Goal: Task Accomplishment & Management: Complete application form

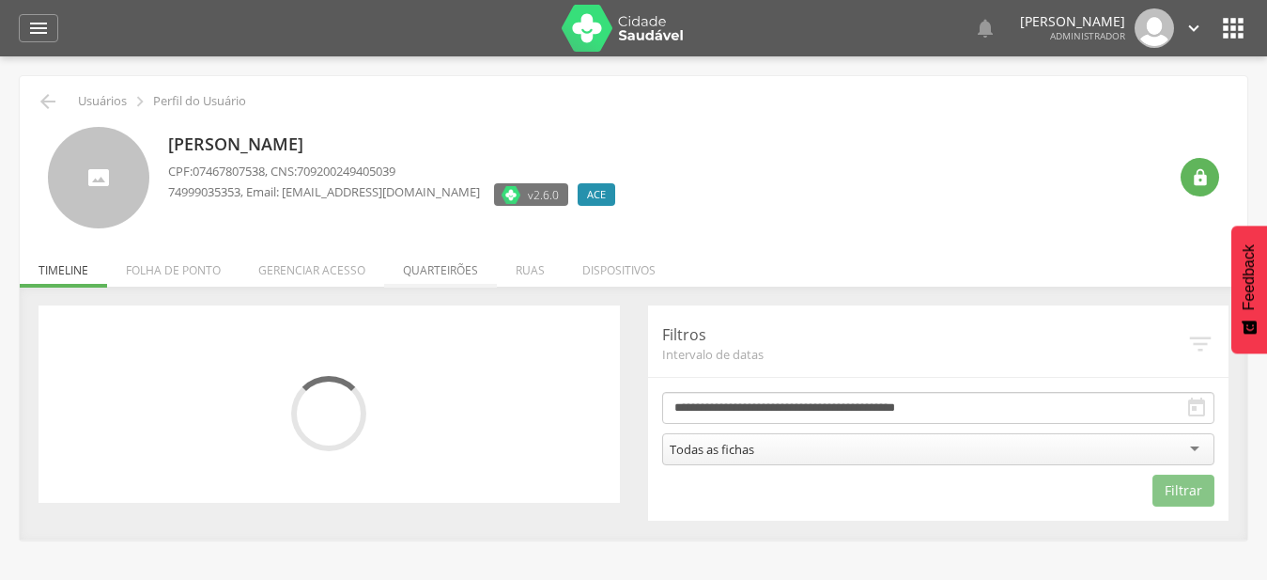
click at [442, 274] on li "Quarteirões" at bounding box center [440, 265] width 113 height 44
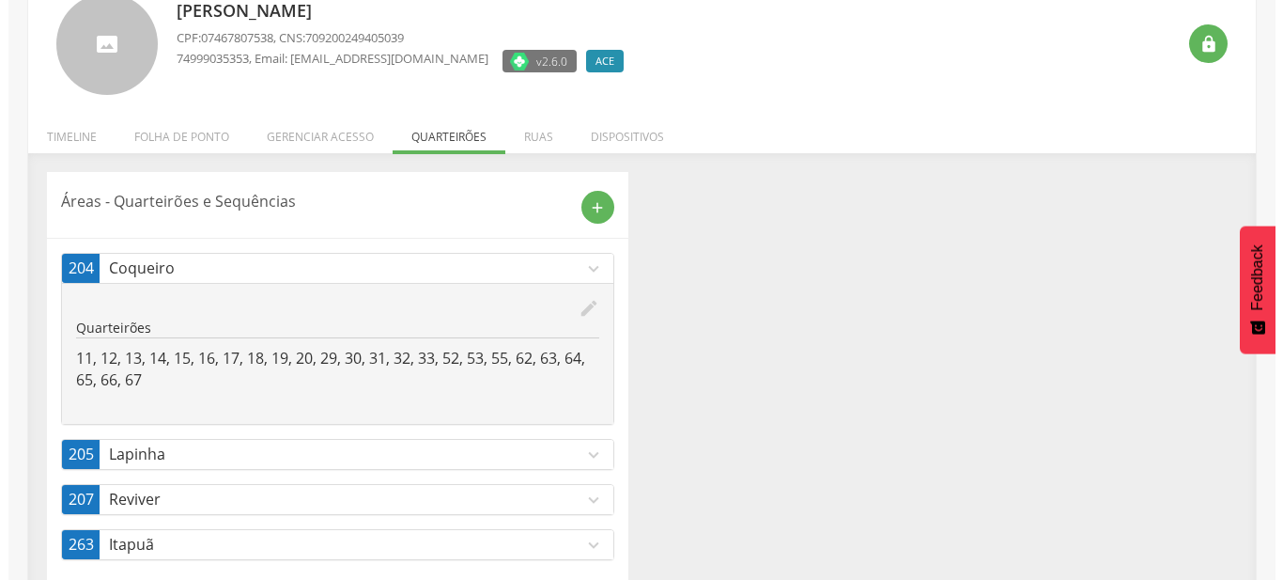
scroll to position [166, 0]
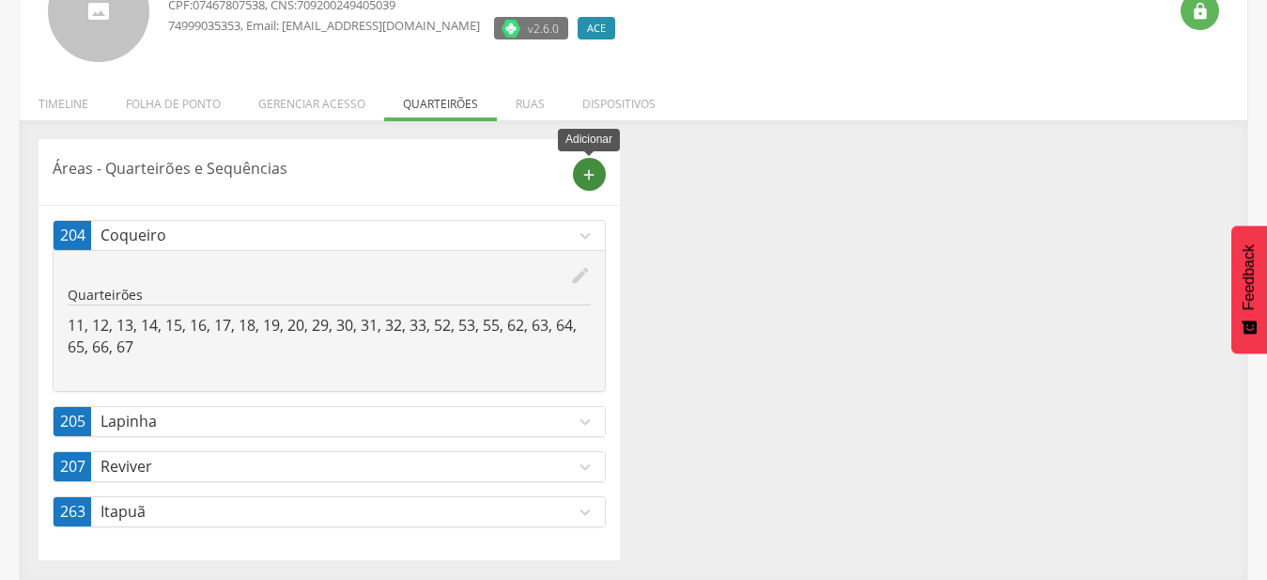
click at [595, 178] on icon "add" at bounding box center [589, 174] width 17 height 17
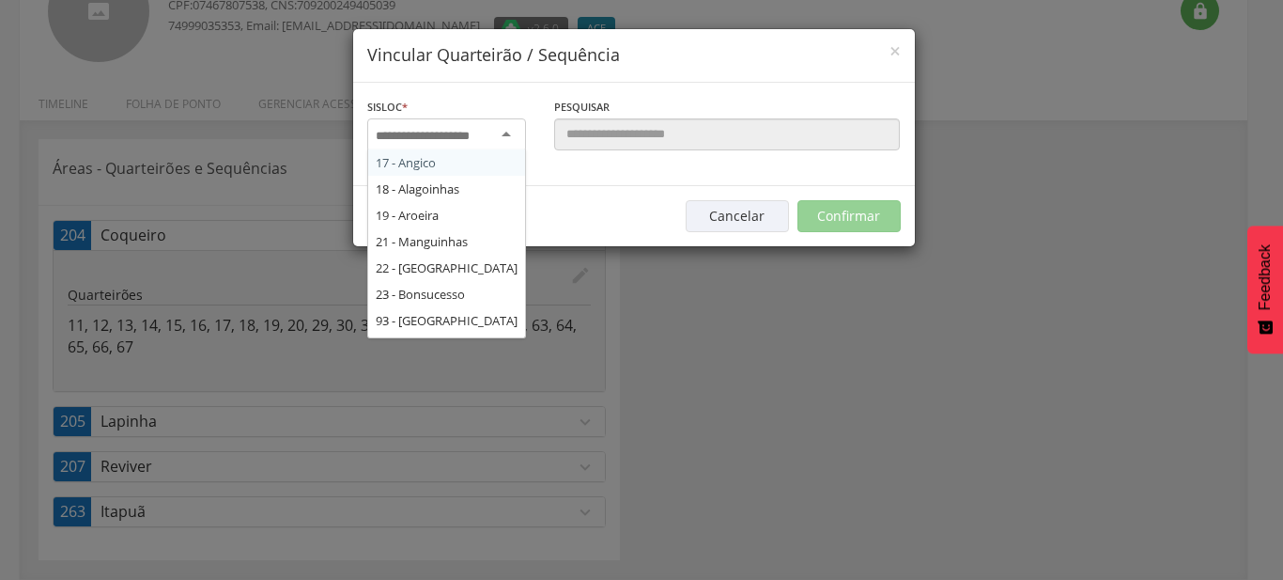
click at [512, 144] on div at bounding box center [446, 135] width 159 height 34
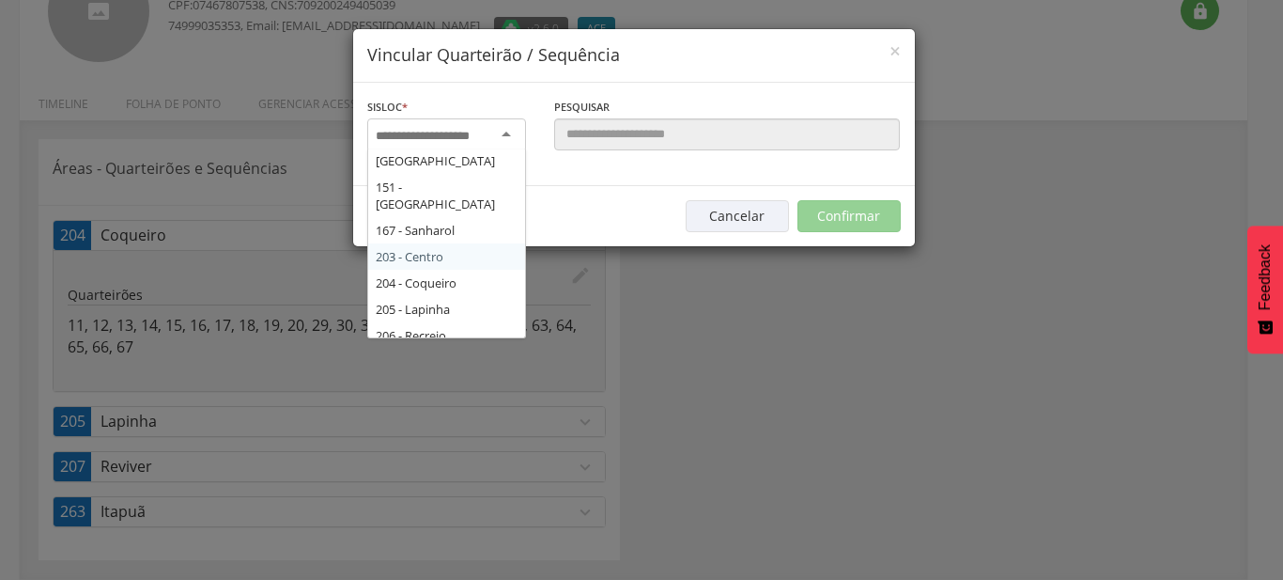
click at [471, 186] on div "Sisloc * 17 - Angico 18 - [GEOGRAPHIC_DATA] 19 - [GEOGRAPHIC_DATA] 21 - [GEOGRA…" at bounding box center [634, 134] width 562 height 103
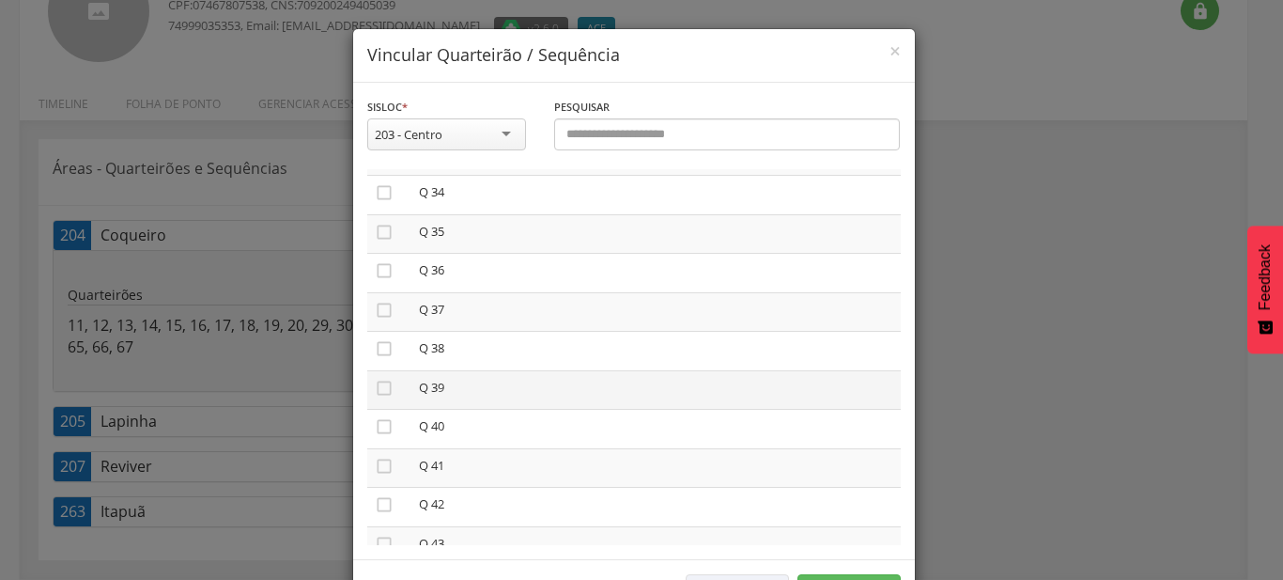
scroll to position [1285, 0]
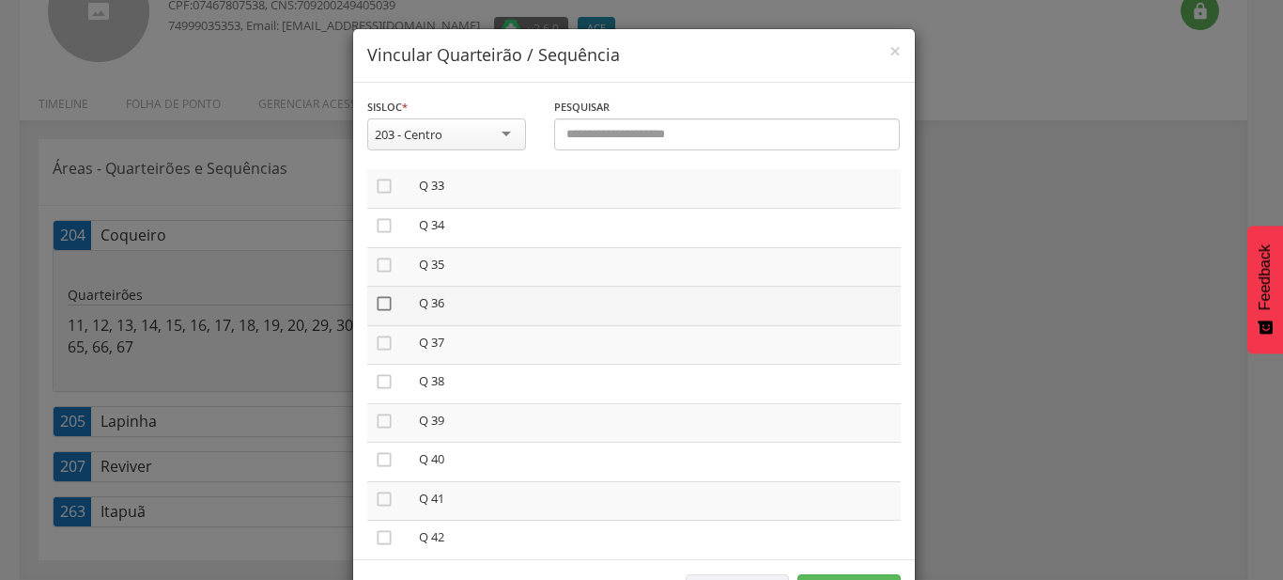
click at [378, 301] on icon "" at bounding box center [384, 303] width 19 height 19
click at [377, 325] on td "" at bounding box center [389, 344] width 44 height 39
click at [377, 338] on icon "" at bounding box center [384, 342] width 19 height 19
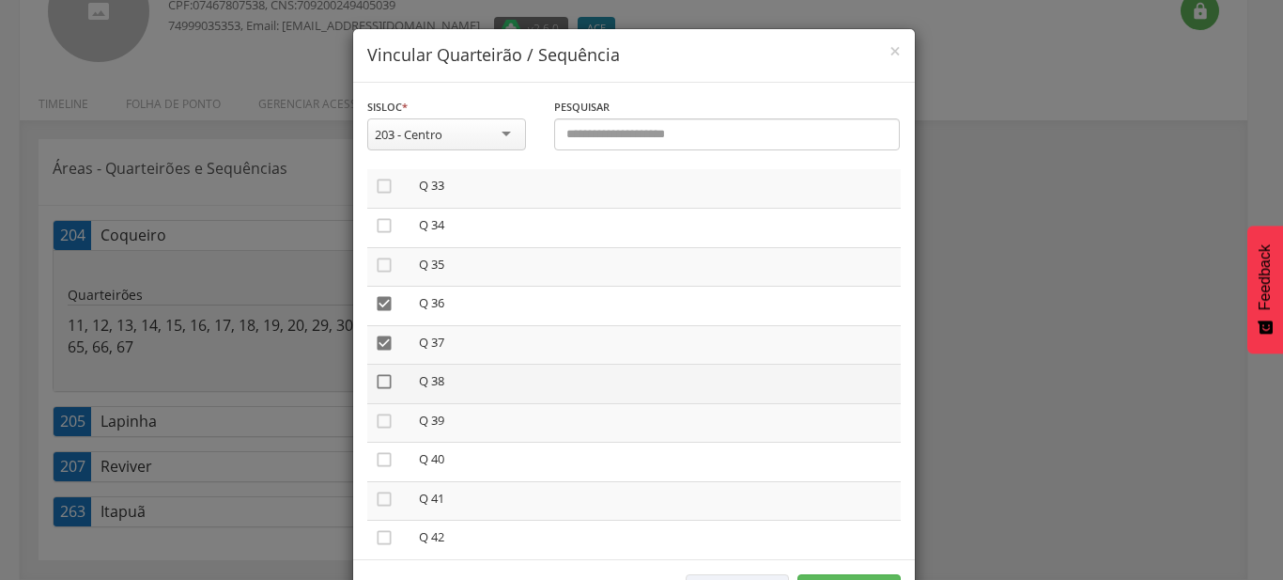
click at [377, 372] on icon "" at bounding box center [384, 381] width 19 height 19
click at [375, 411] on icon "" at bounding box center [384, 420] width 19 height 19
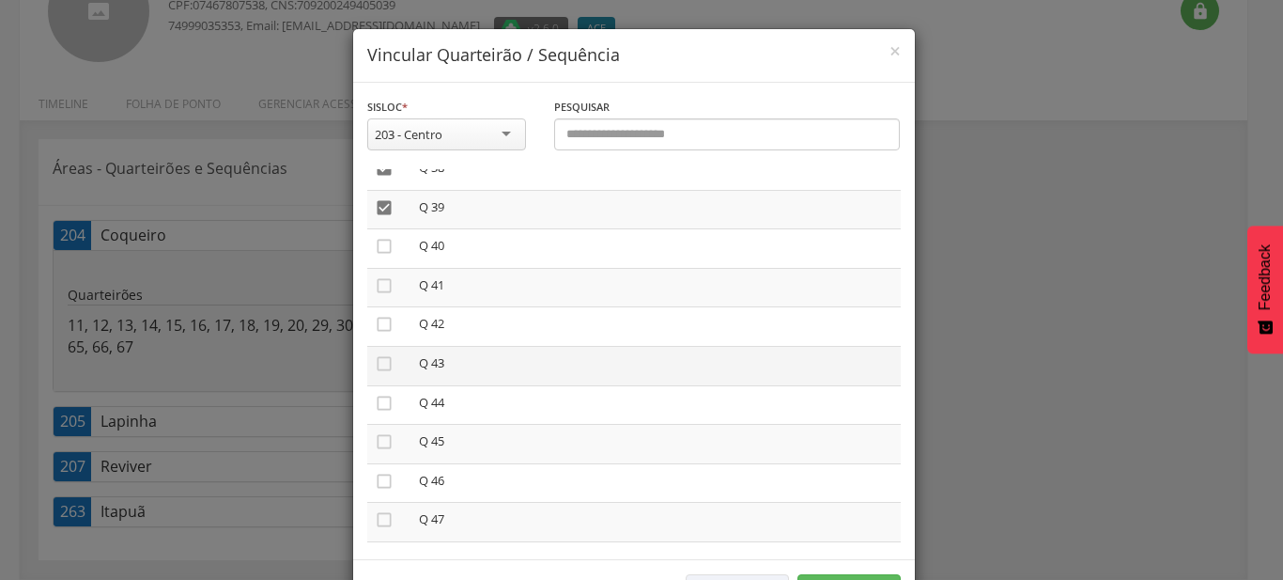
scroll to position [1499, 0]
drag, startPoint x: 380, startPoint y: 241, endPoint x: 386, endPoint y: 274, distance: 33.5
click at [380, 242] on icon "" at bounding box center [384, 245] width 19 height 19
click at [385, 274] on td "" at bounding box center [389, 286] width 44 height 39
click at [377, 278] on icon "" at bounding box center [384, 284] width 19 height 19
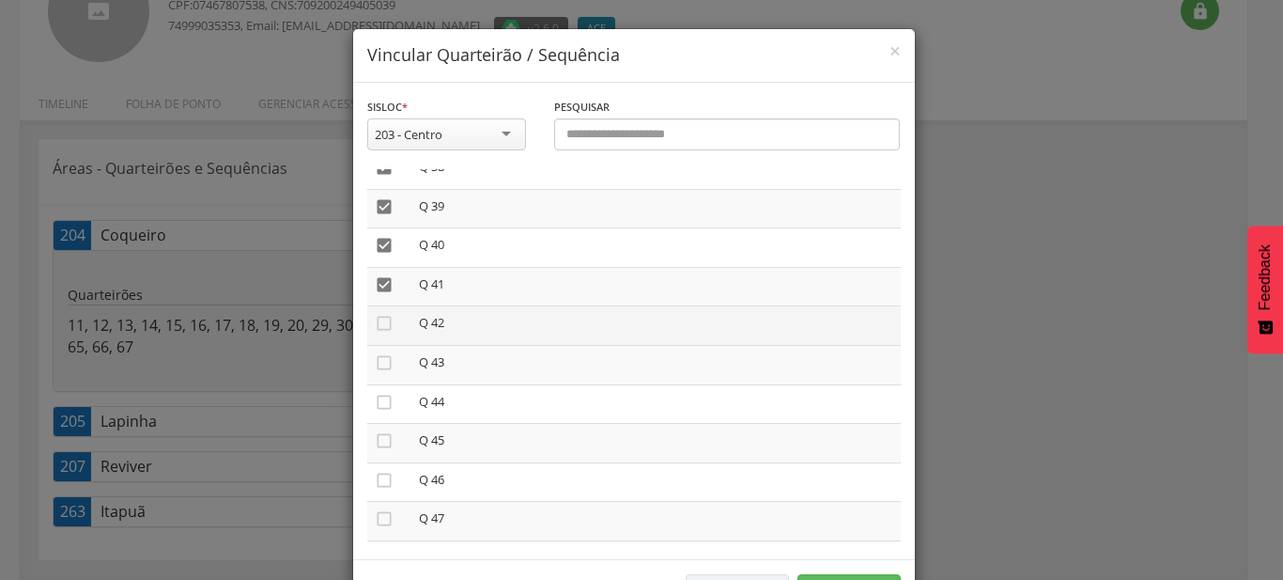
drag, startPoint x: 378, startPoint y: 313, endPoint x: 378, endPoint y: 331, distance: 17.8
click at [378, 315] on icon "" at bounding box center [384, 323] width 19 height 19
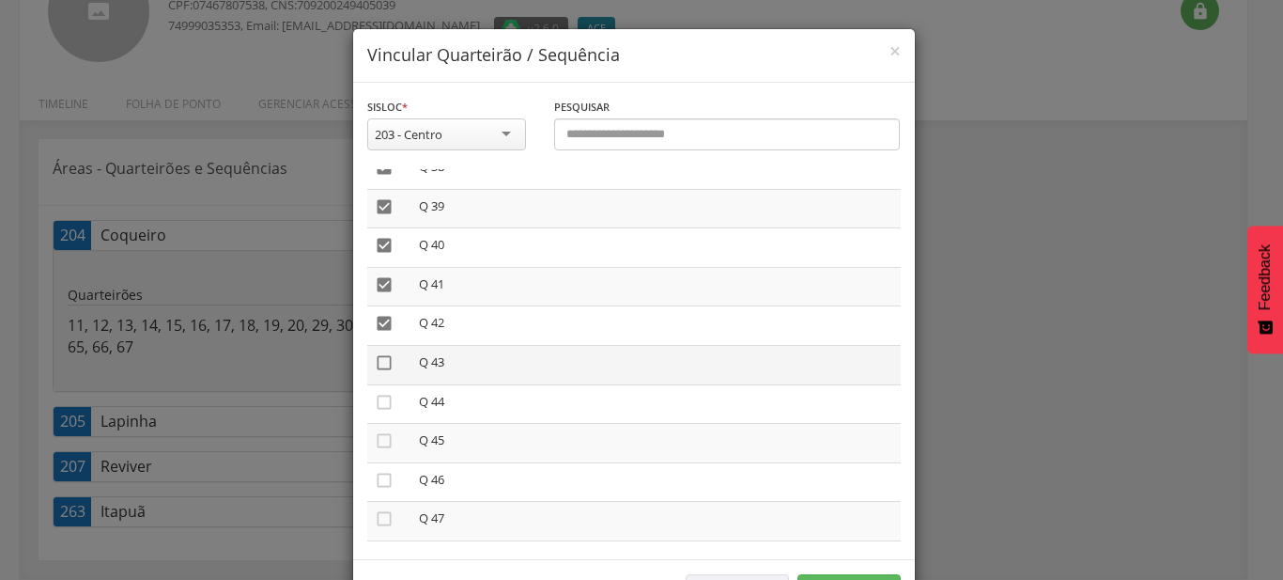
click at [377, 353] on icon "" at bounding box center [384, 362] width 19 height 19
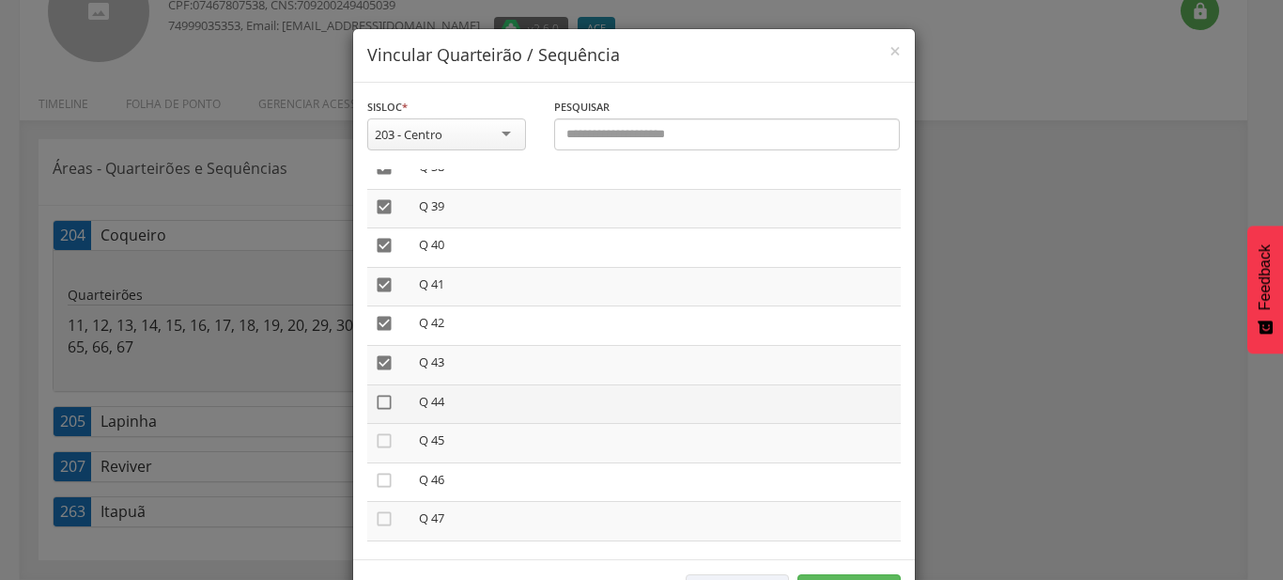
click at [375, 393] on icon "" at bounding box center [384, 402] width 19 height 19
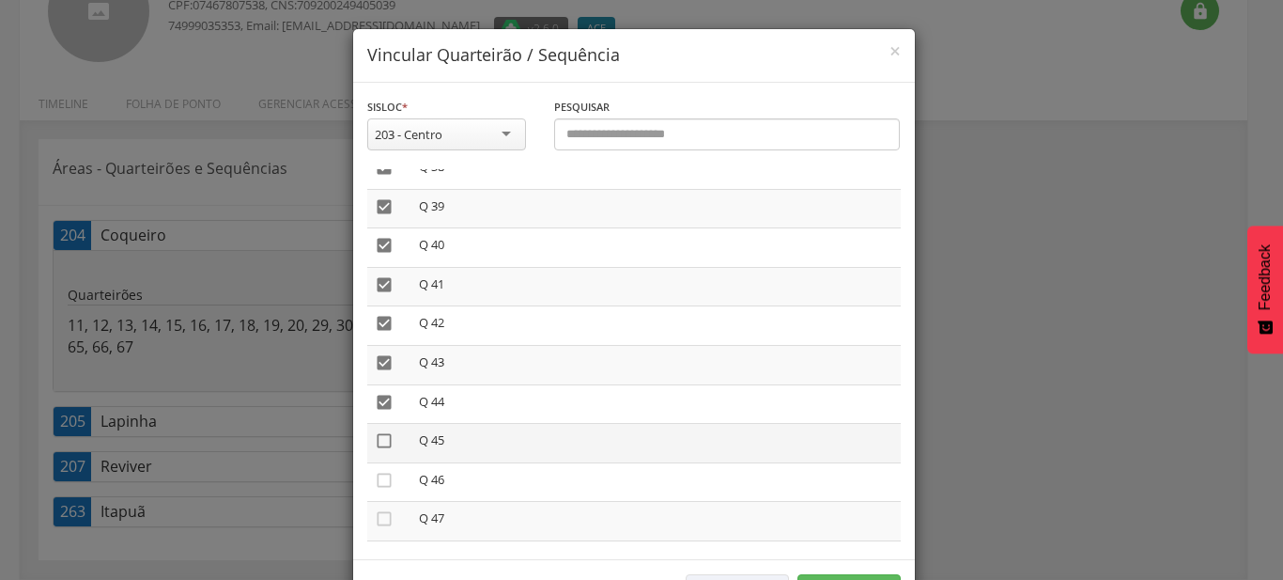
click at [378, 431] on icon "" at bounding box center [384, 440] width 19 height 19
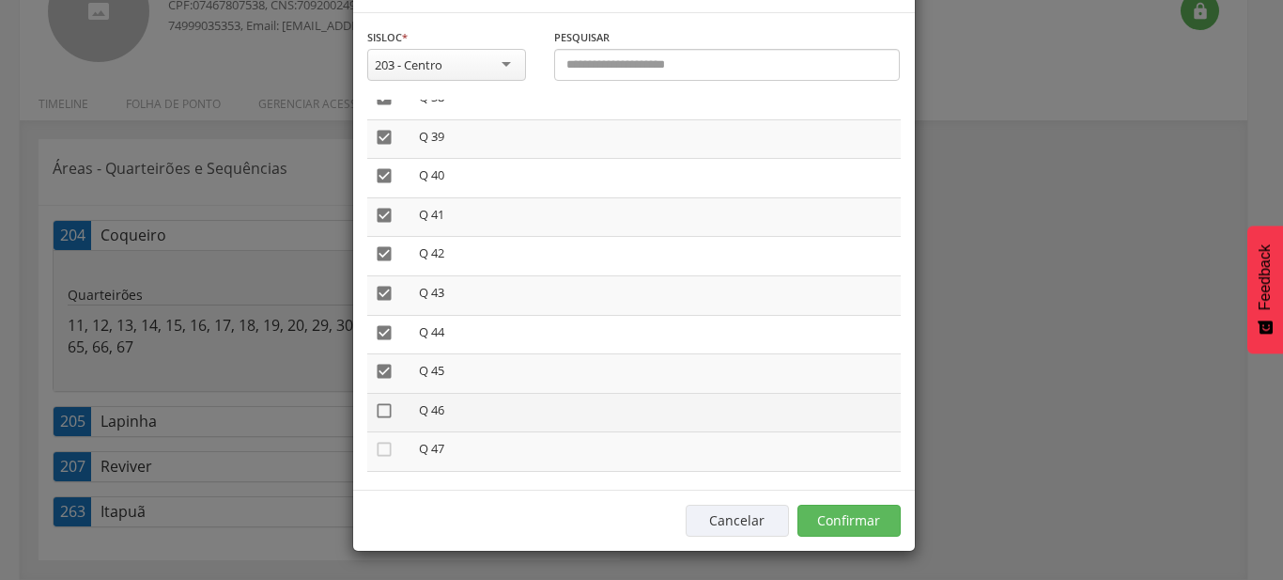
click at [377, 401] on icon "" at bounding box center [384, 410] width 19 height 19
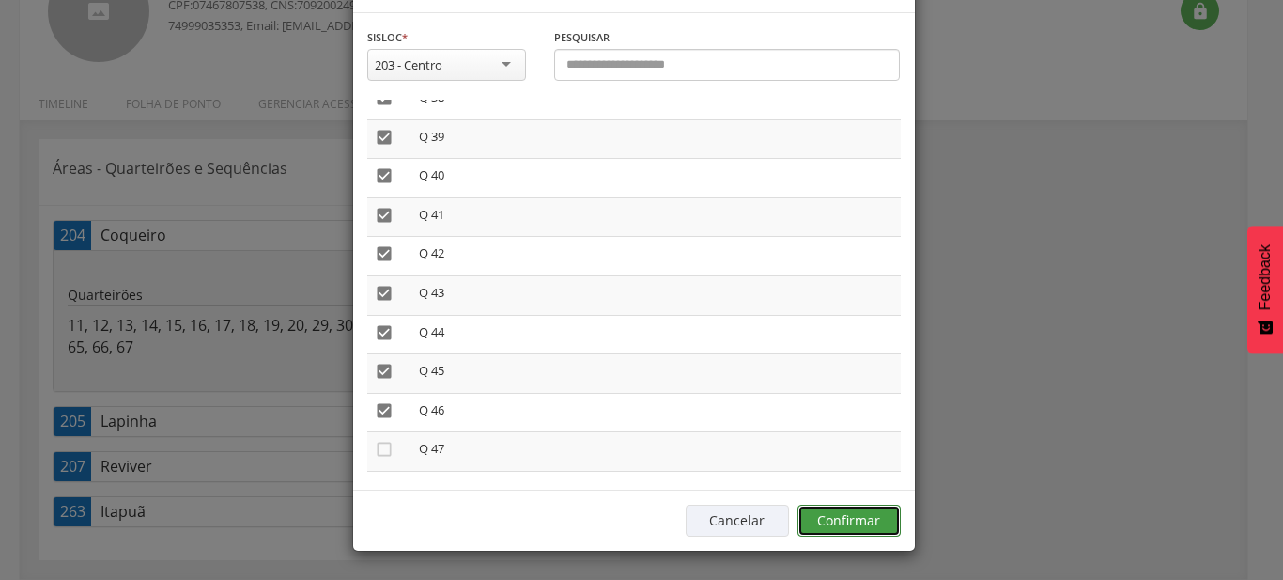
click at [864, 519] on button "Confirmar" at bounding box center [849, 520] width 103 height 32
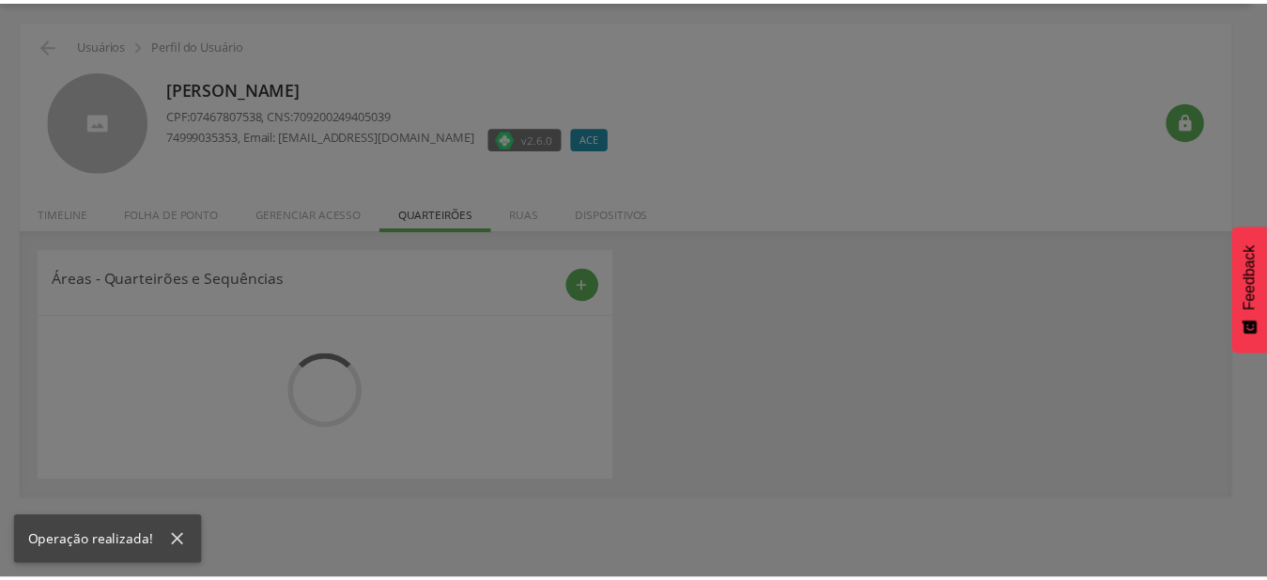
scroll to position [56, 0]
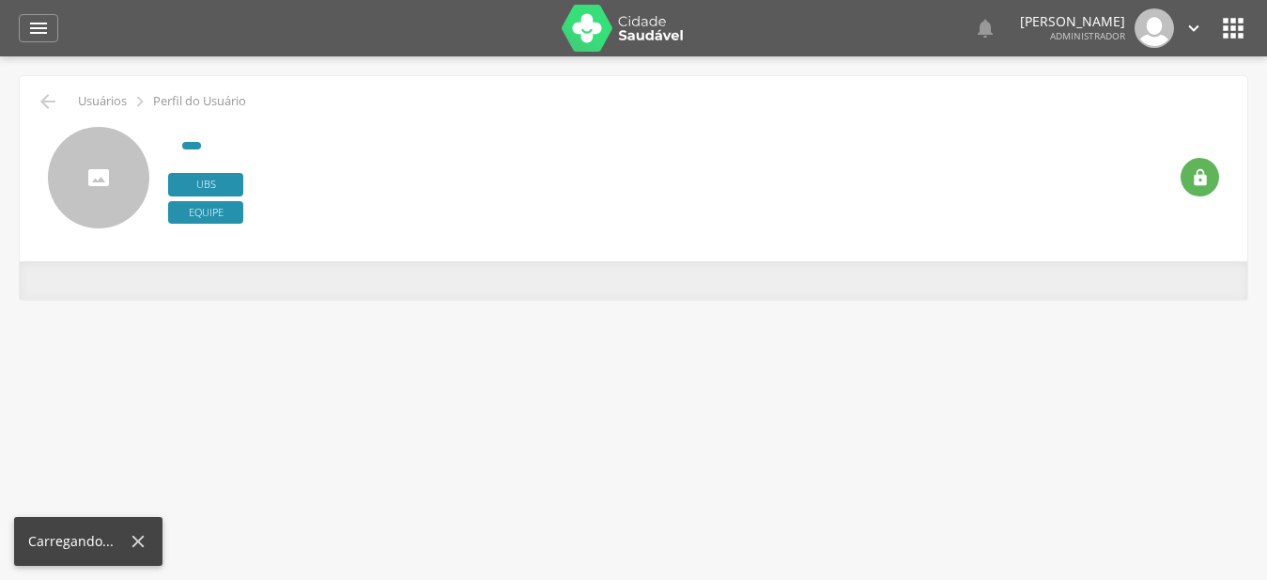
type input "**********"
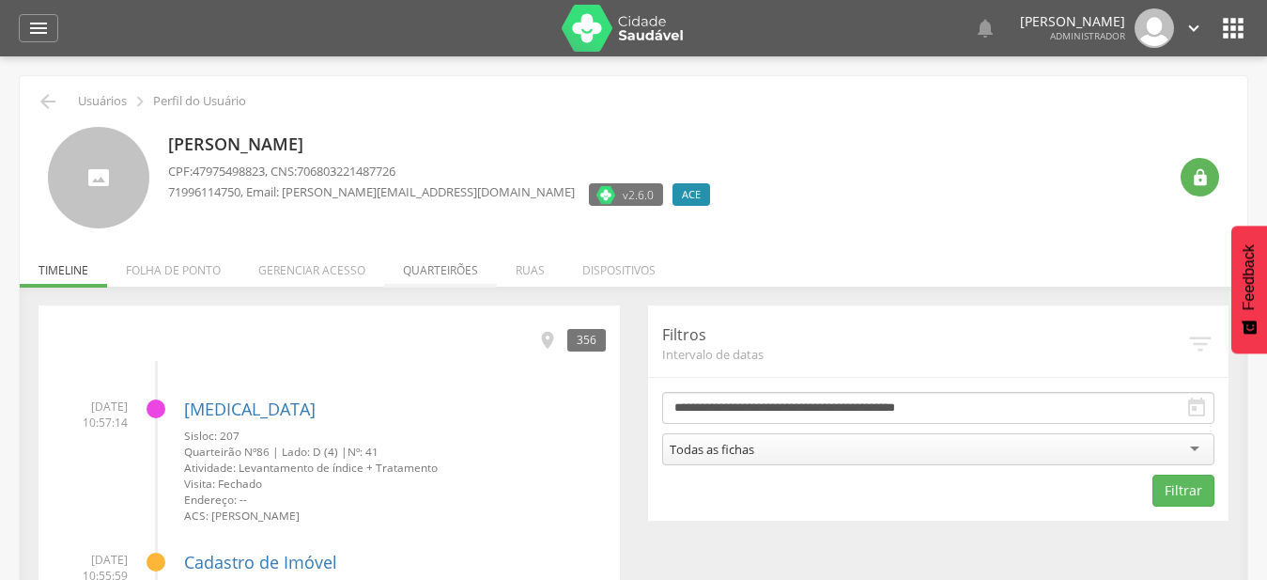
click at [444, 261] on li "Quarteirões" at bounding box center [440, 265] width 113 height 44
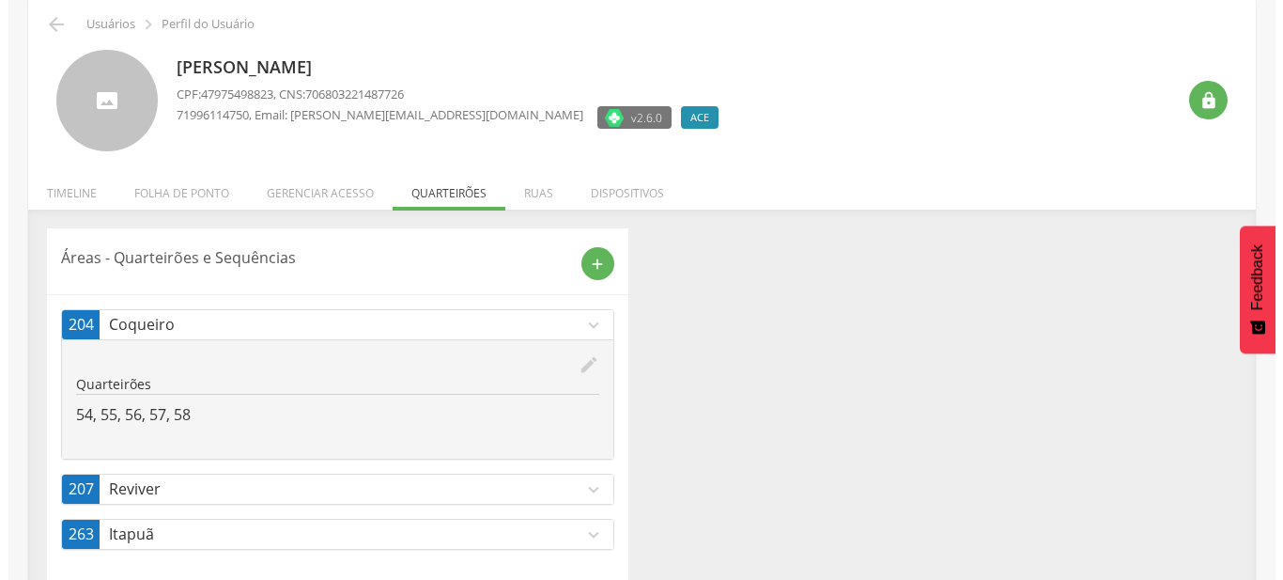
scroll to position [100, 0]
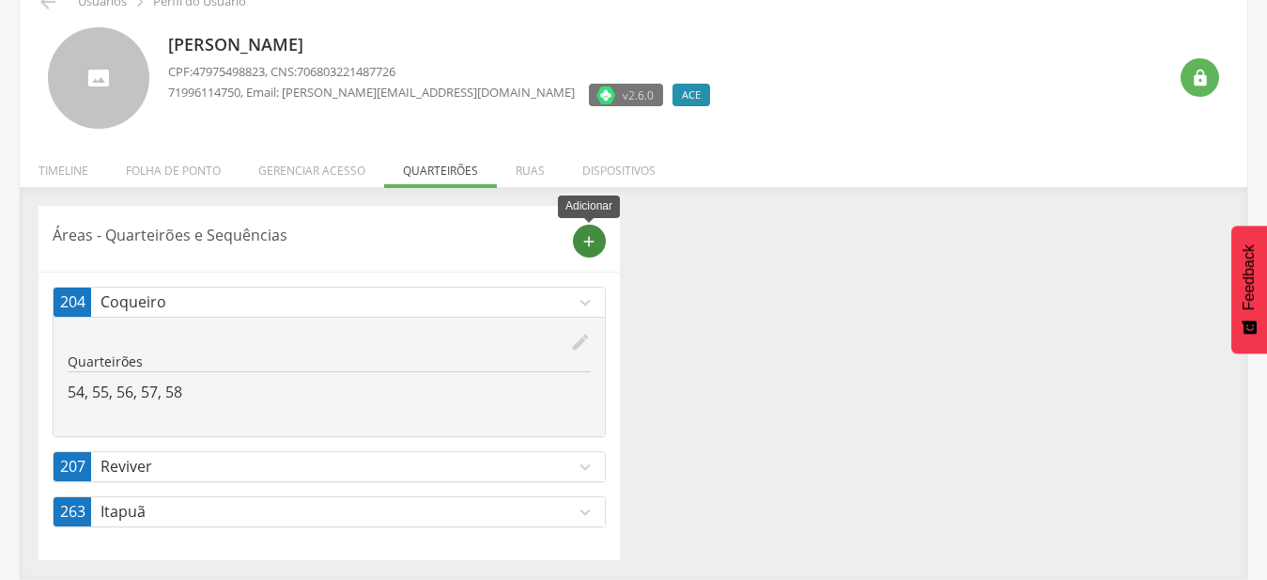
click at [581, 247] on icon "add" at bounding box center [589, 241] width 17 height 17
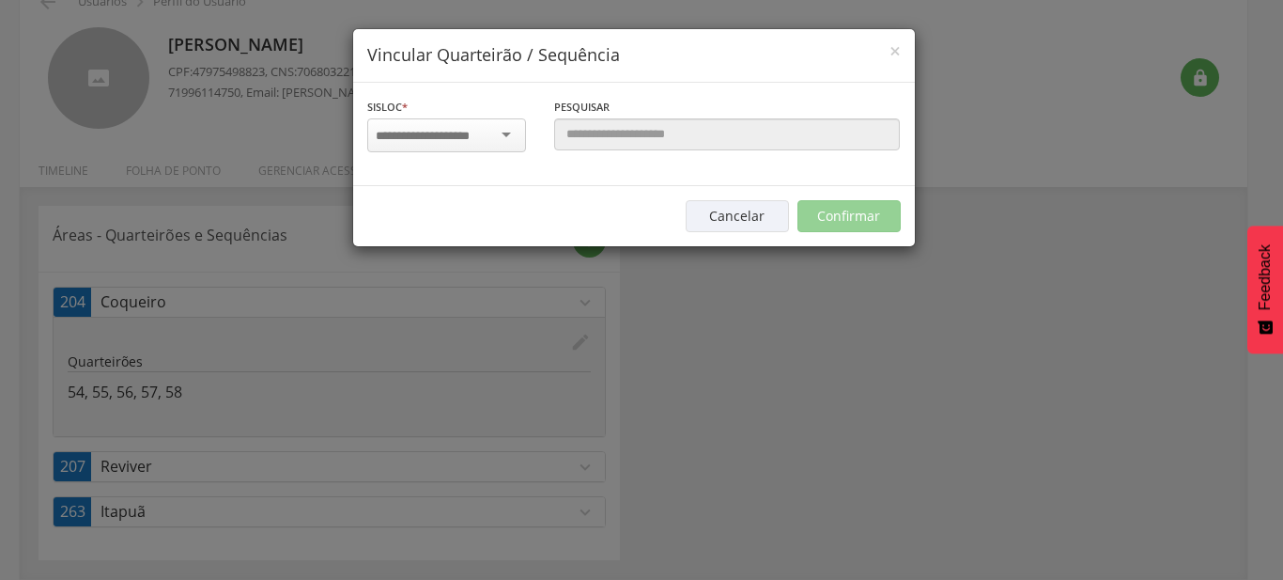
click at [500, 142] on div at bounding box center [446, 135] width 159 height 34
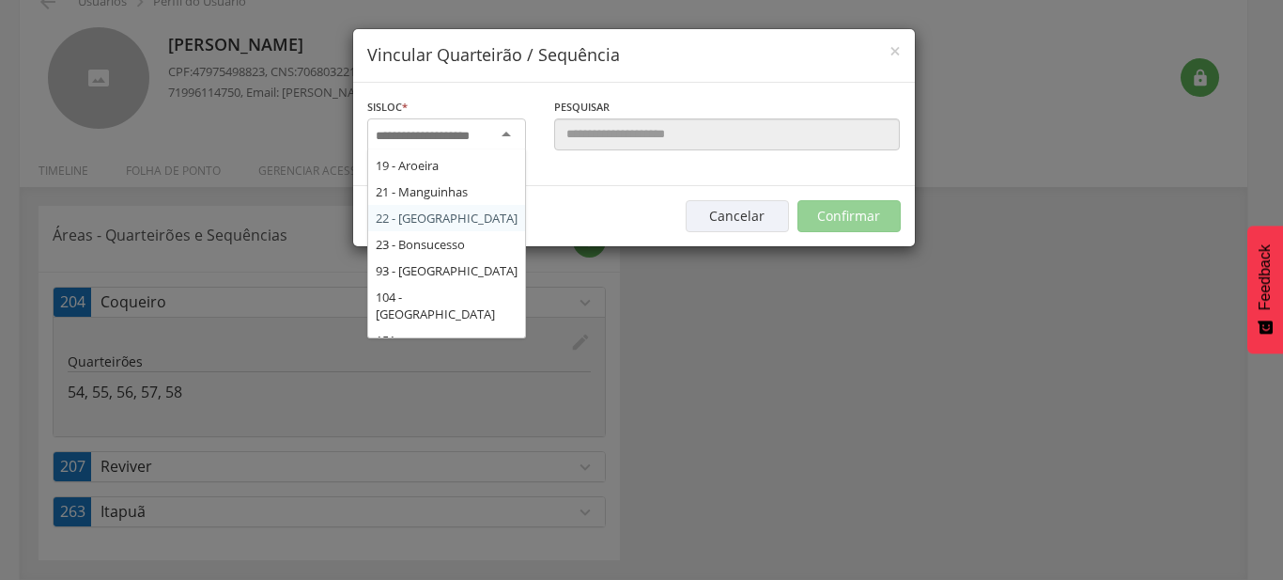
scroll to position [203, 0]
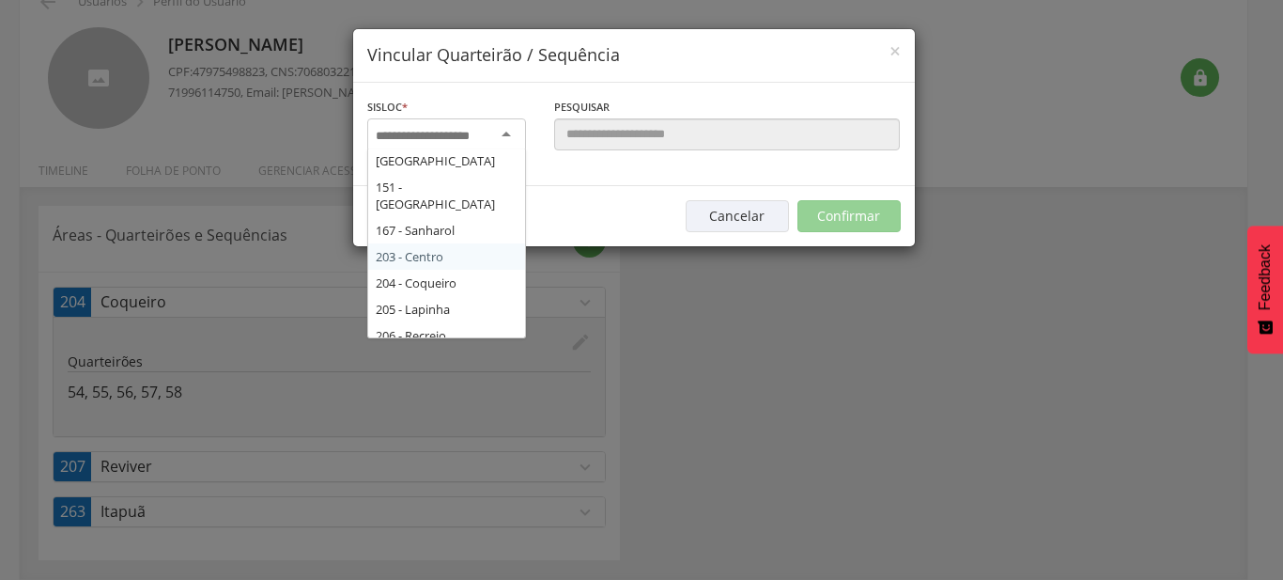
click at [431, 186] on div "Sisloc * 17 - Angico 18 - [GEOGRAPHIC_DATA] 19 - [GEOGRAPHIC_DATA] 21 - [GEOGRA…" at bounding box center [634, 134] width 562 height 103
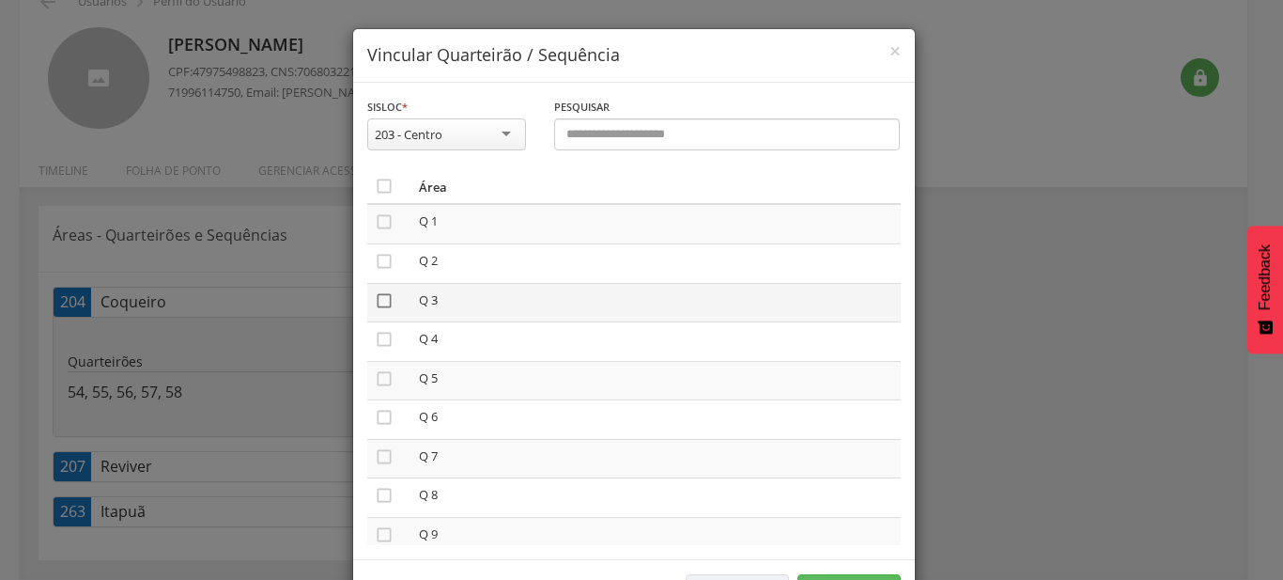
click at [381, 298] on icon "" at bounding box center [384, 300] width 19 height 19
click at [381, 379] on icon "" at bounding box center [384, 378] width 19 height 19
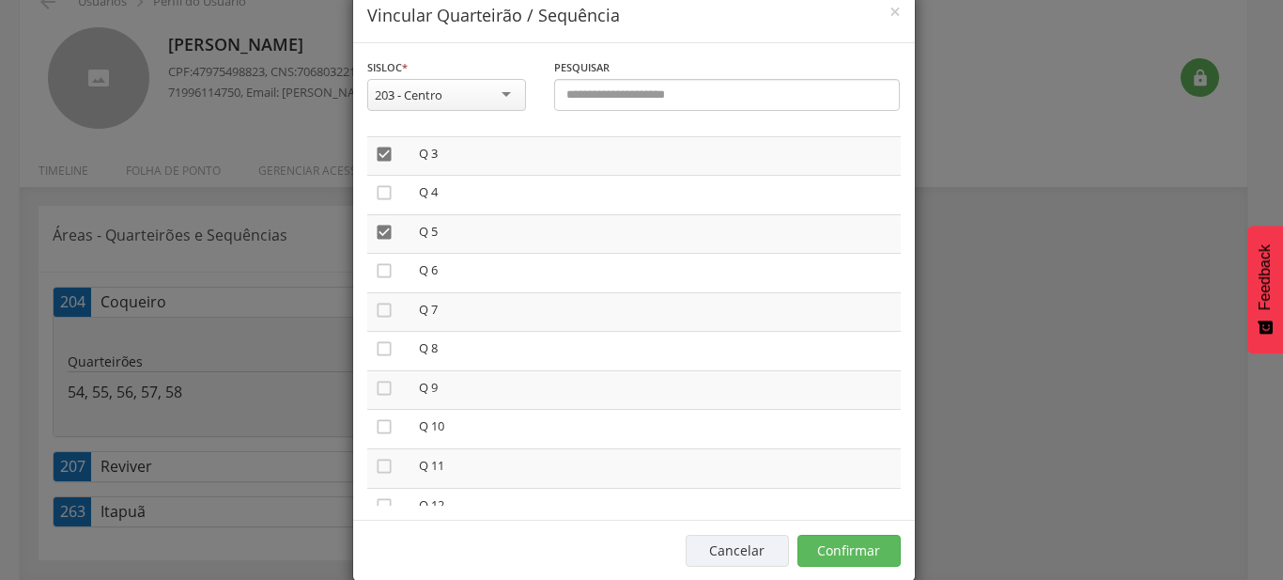
scroll to position [70, 0]
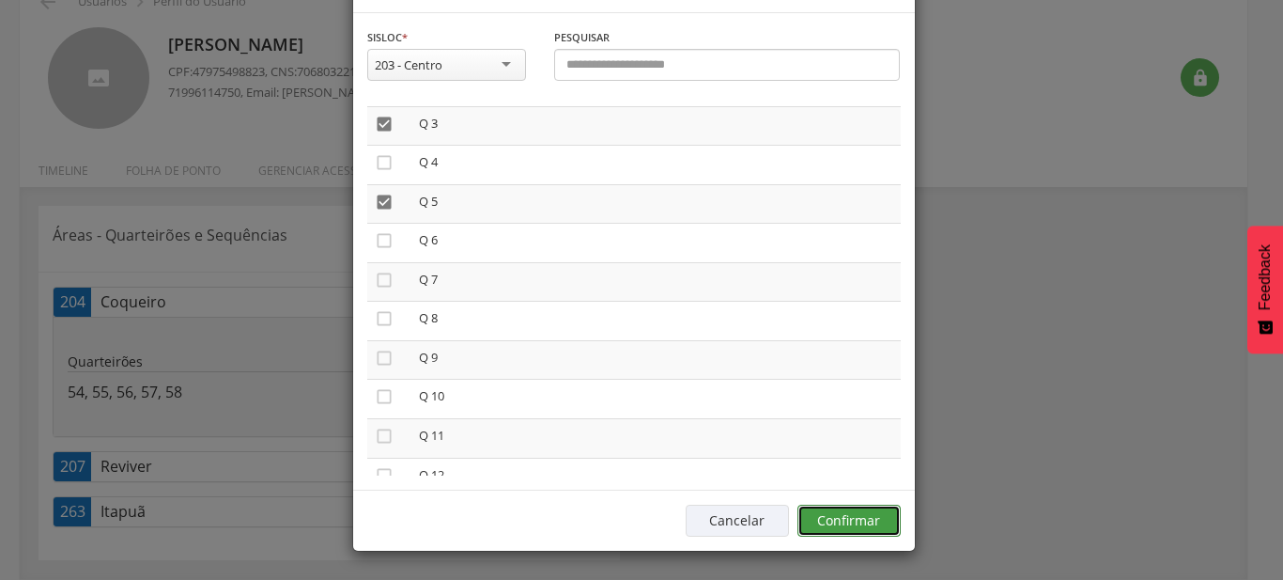
click at [856, 518] on button "Confirmar" at bounding box center [849, 520] width 103 height 32
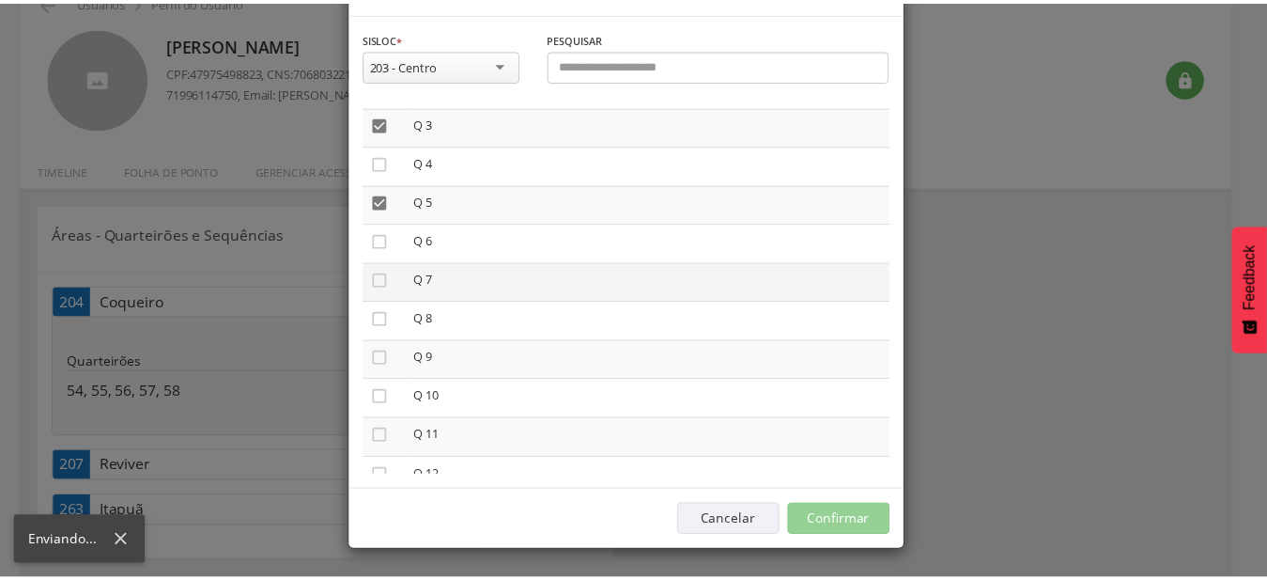
scroll to position [56, 0]
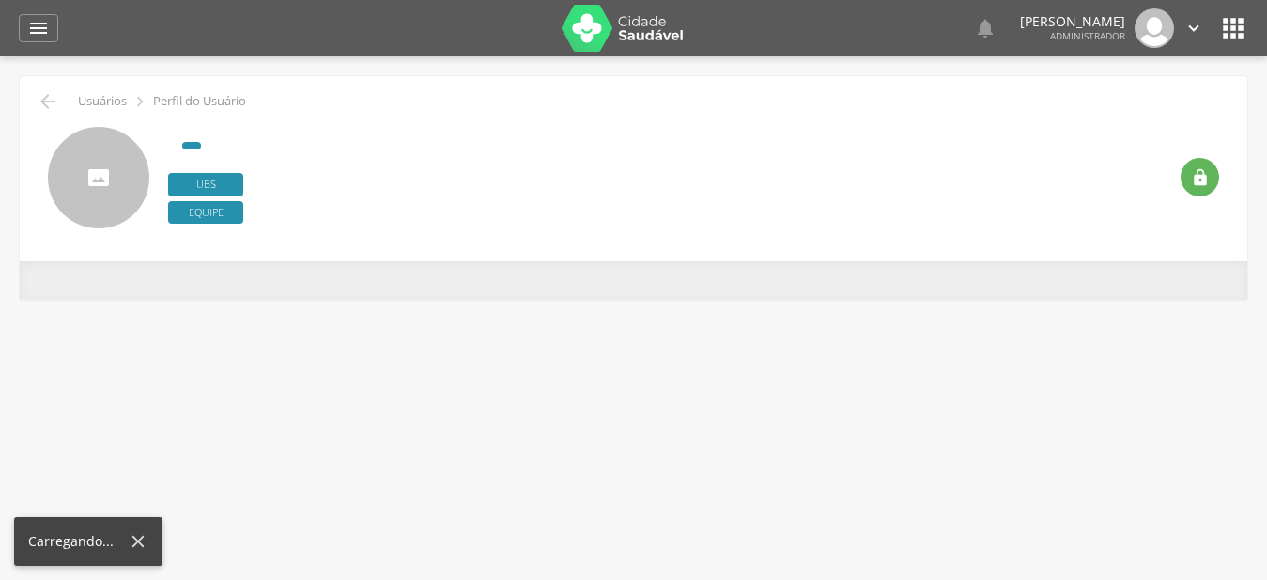
type input "**********"
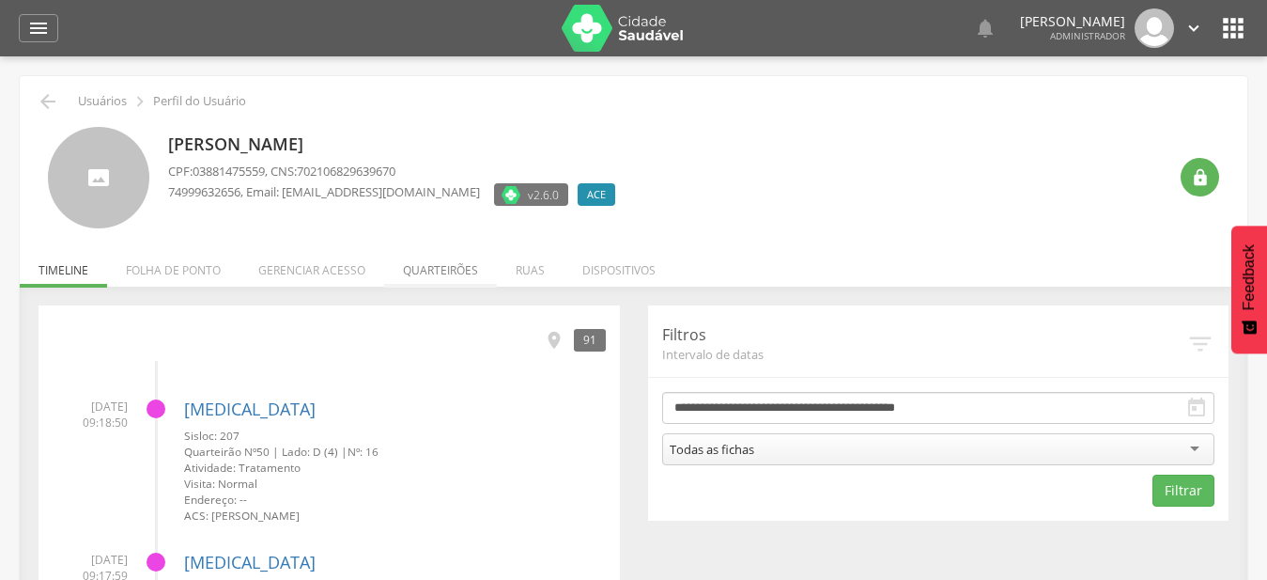
click at [445, 265] on li "Quarteirões" at bounding box center [440, 265] width 113 height 44
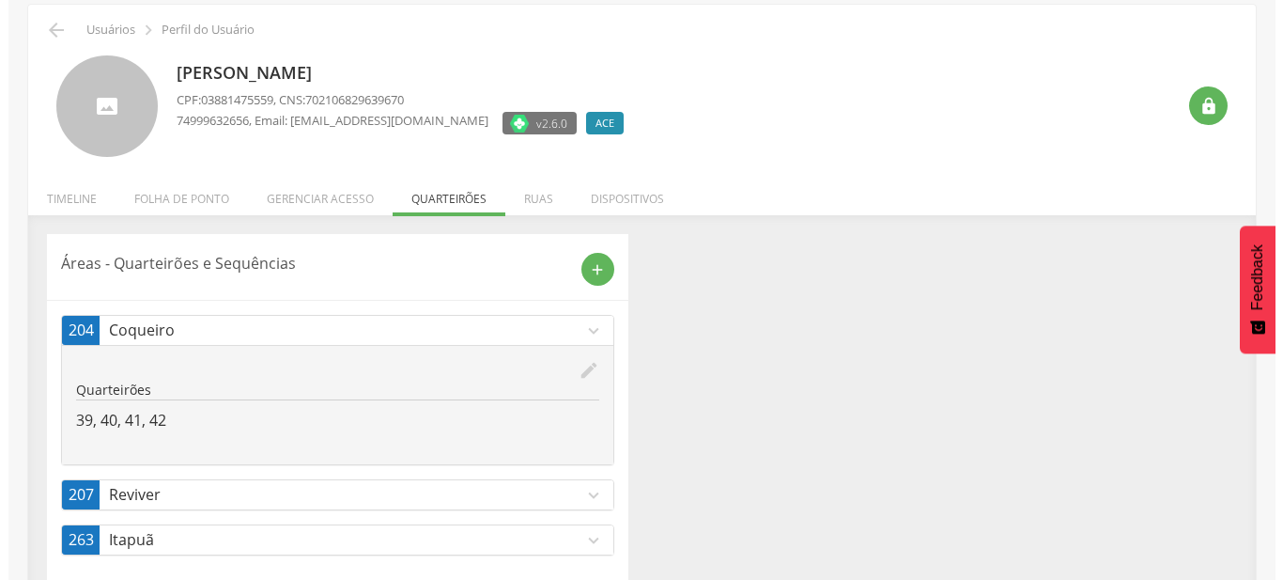
scroll to position [100, 0]
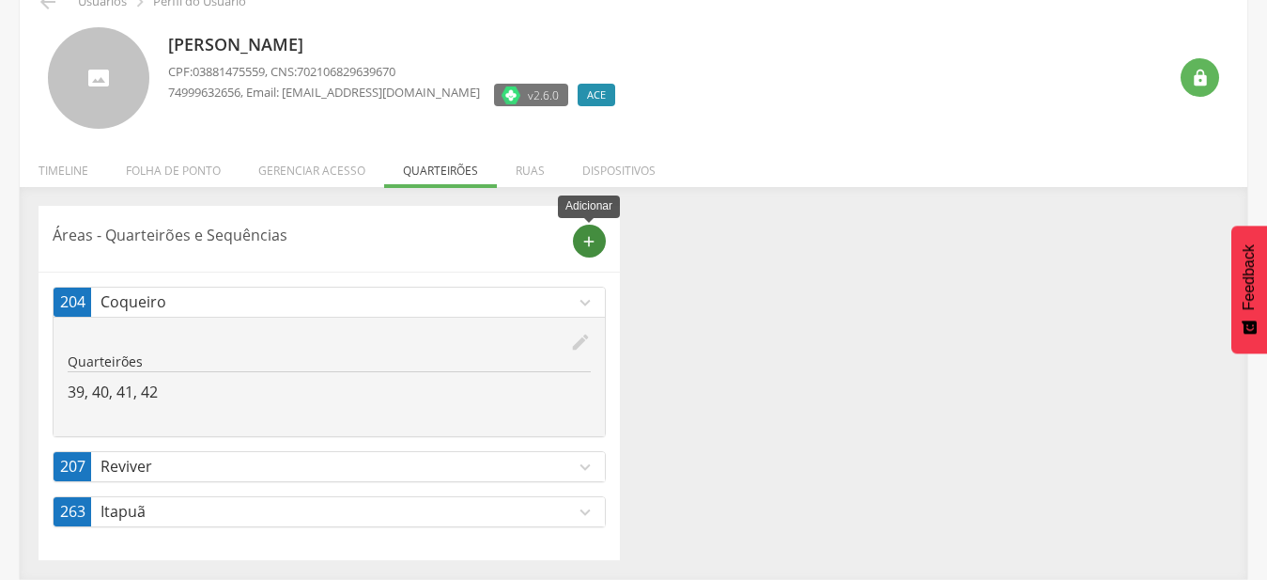
click at [587, 231] on div "add" at bounding box center [589, 241] width 33 height 33
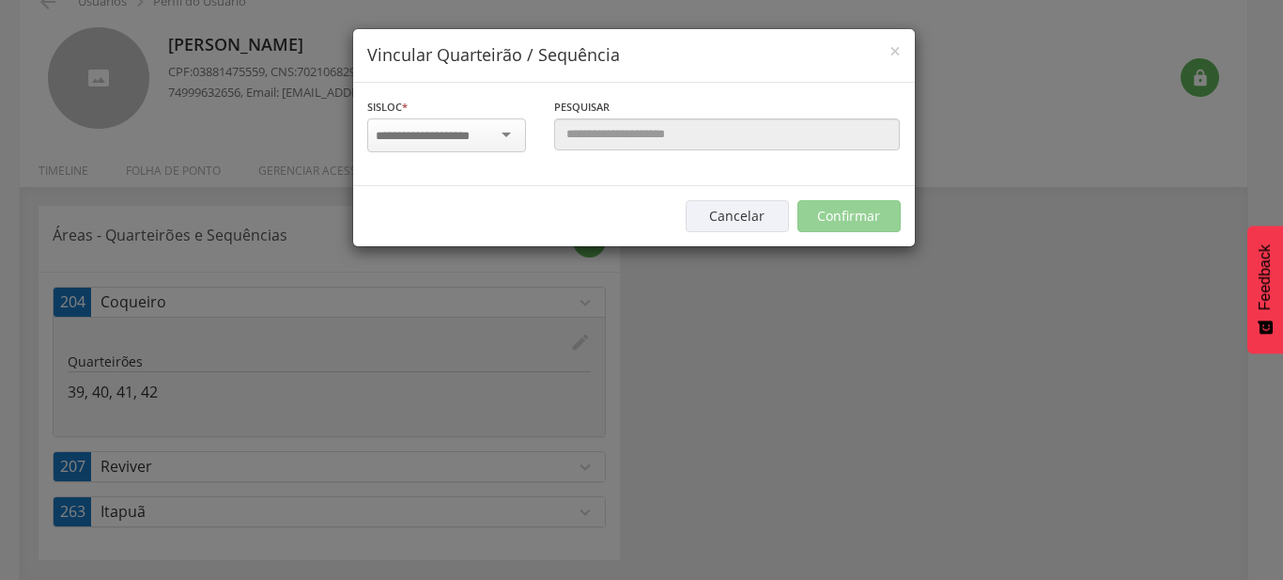
click at [469, 137] on input "select-one" at bounding box center [435, 136] width 118 height 17
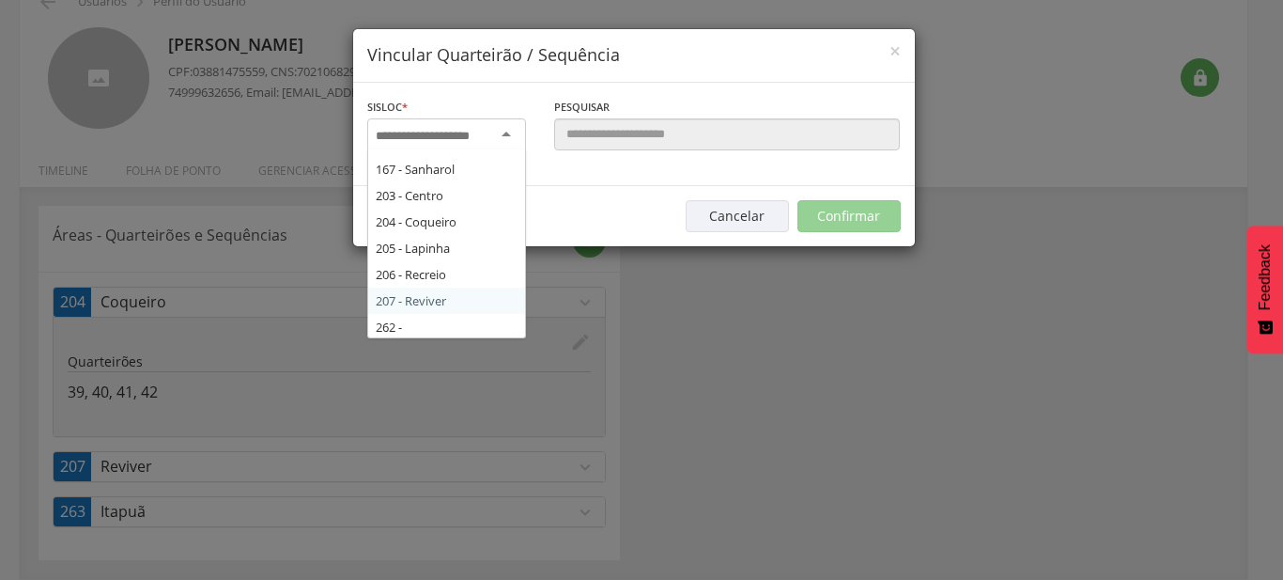
scroll to position [218, 0]
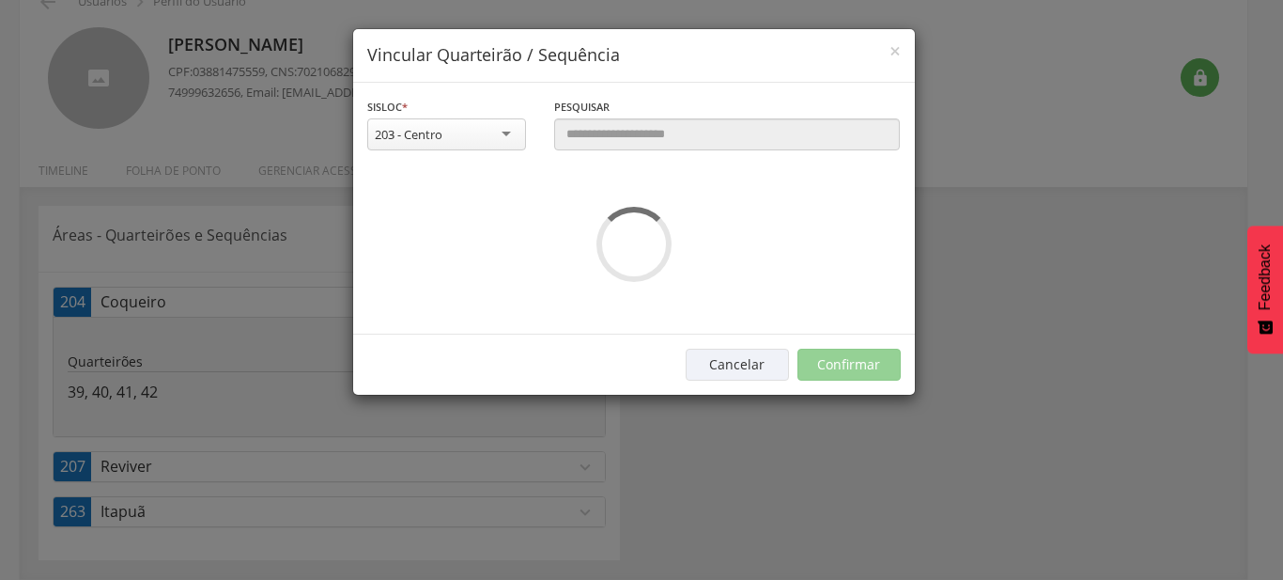
click at [460, 224] on div "**********" at bounding box center [634, 209] width 562 height 252
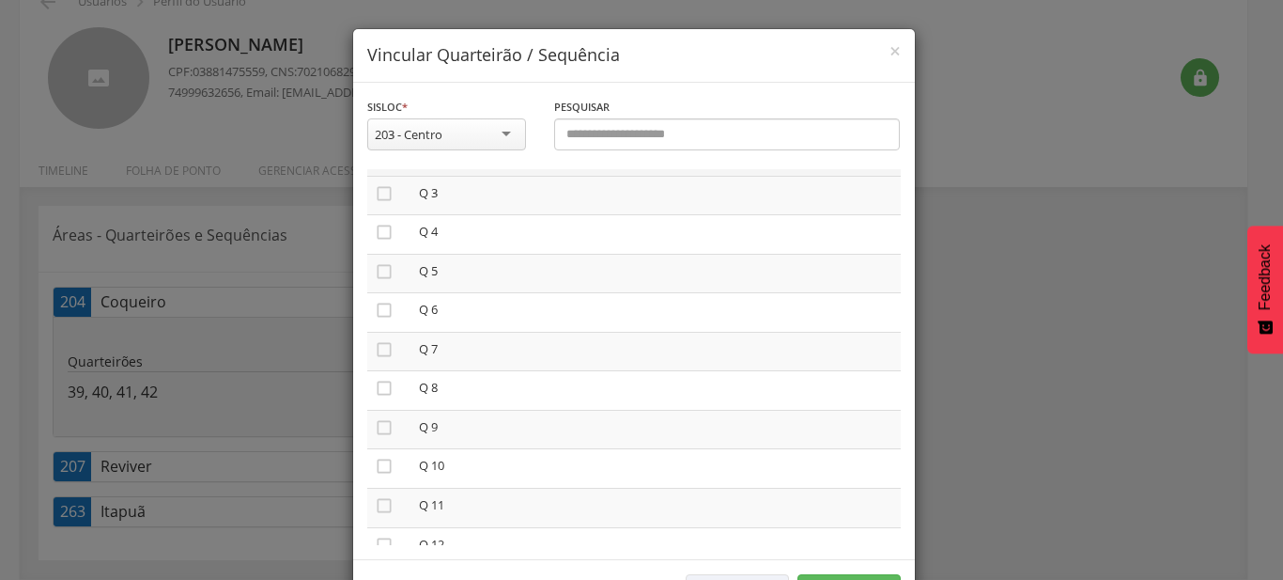
scroll to position [214, 0]
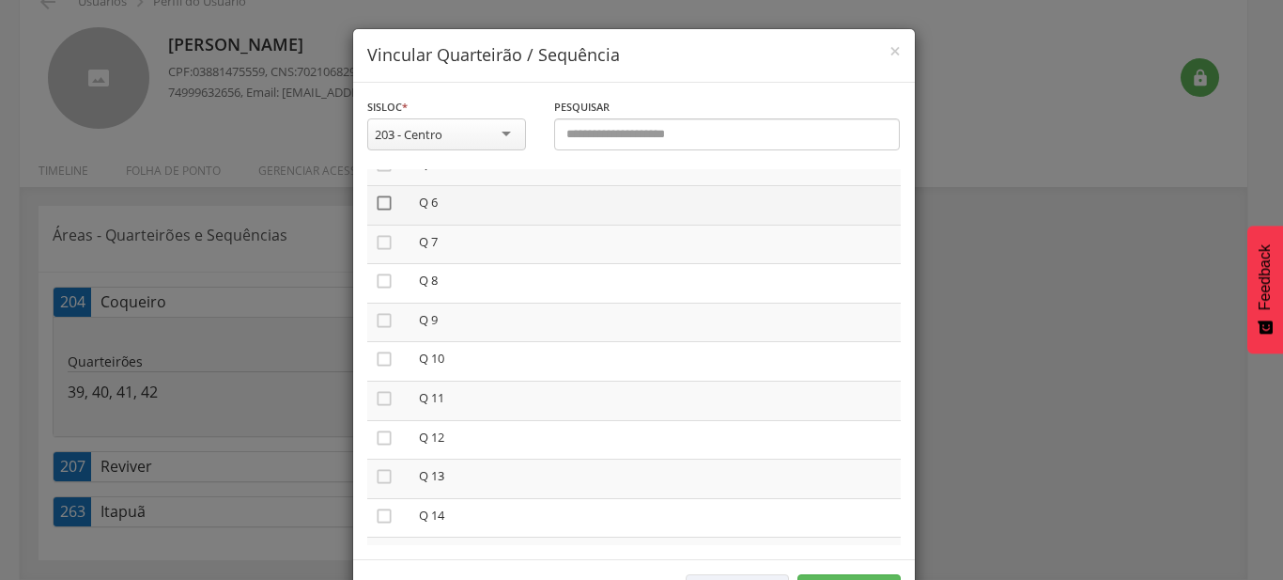
click at [379, 205] on icon "" at bounding box center [384, 203] width 19 height 19
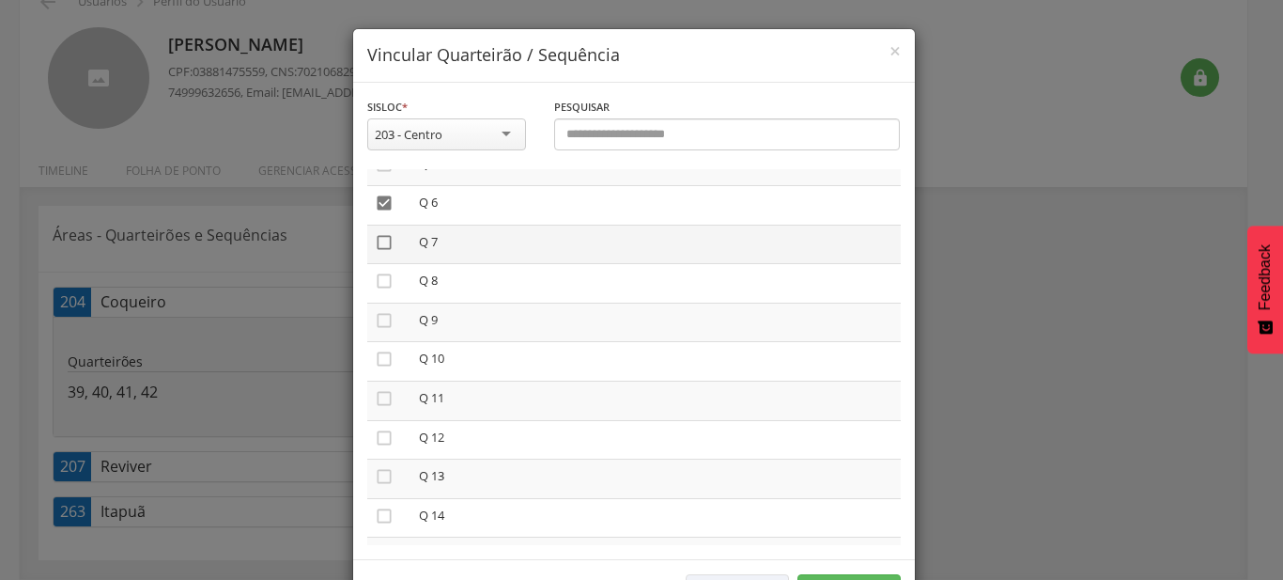
click at [375, 244] on icon "" at bounding box center [384, 242] width 19 height 19
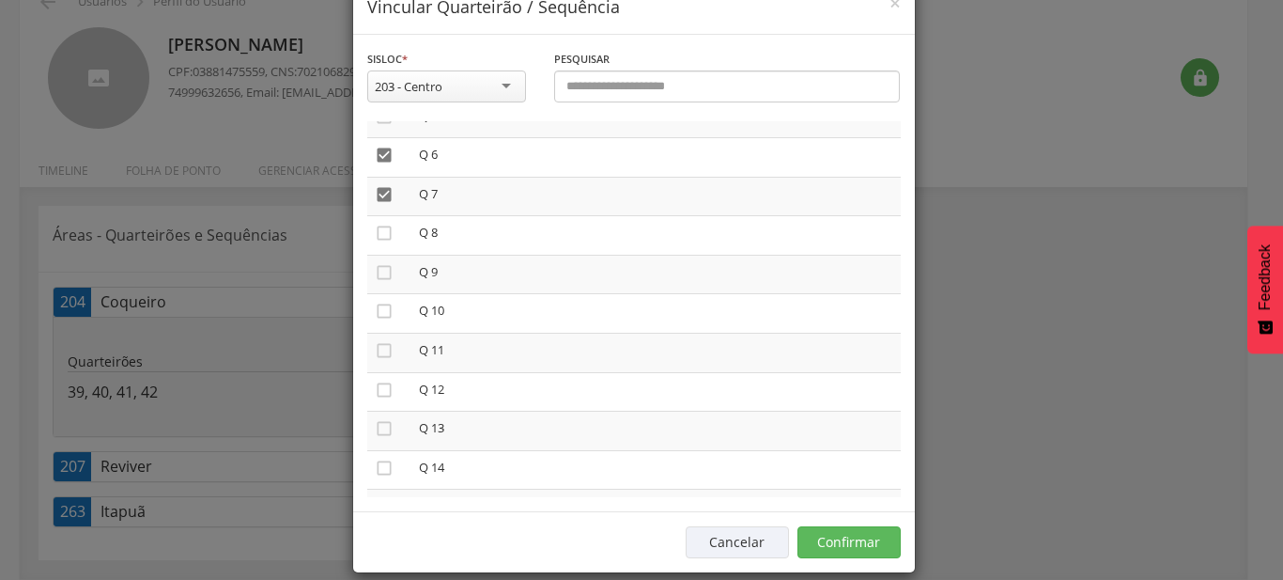
scroll to position [70, 0]
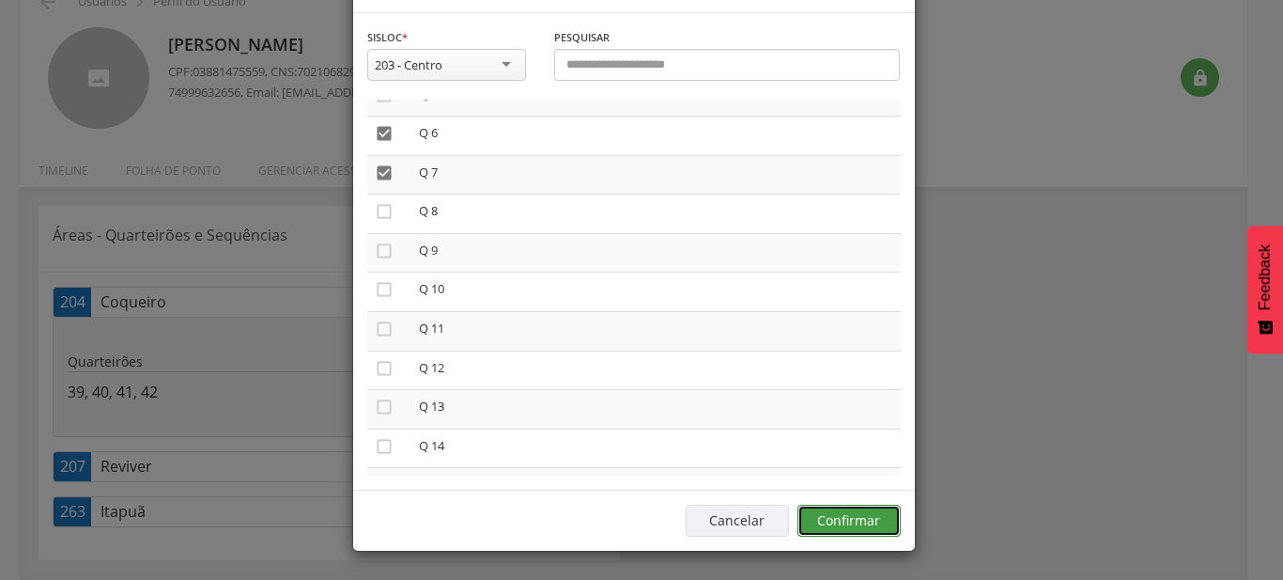
click at [884, 521] on button "Confirmar" at bounding box center [849, 520] width 103 height 32
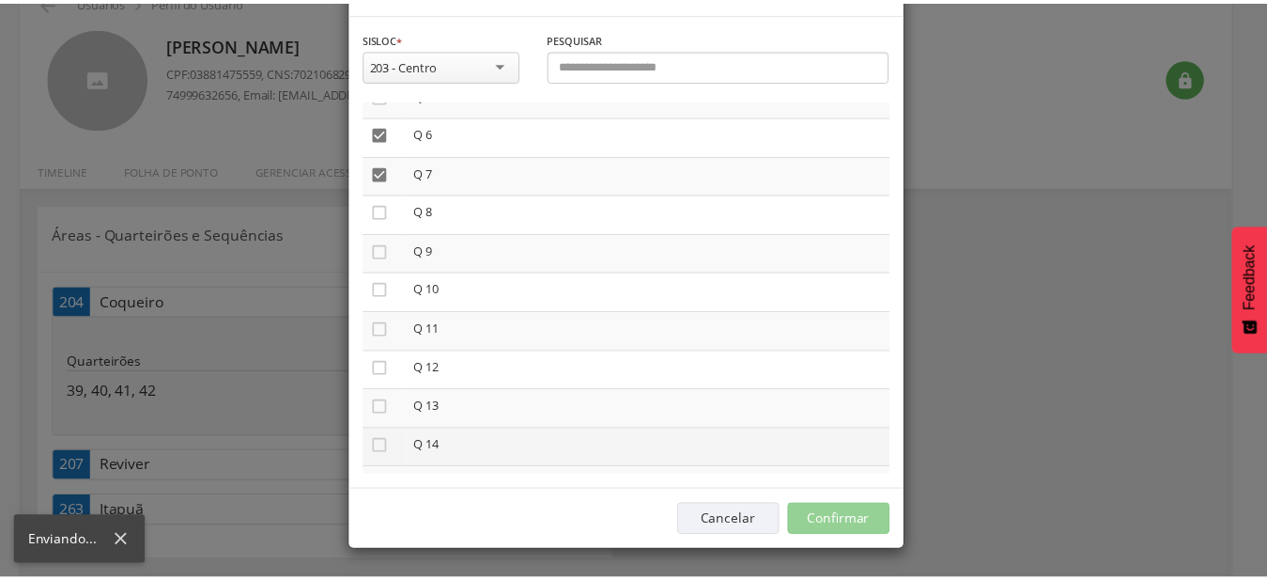
scroll to position [56, 0]
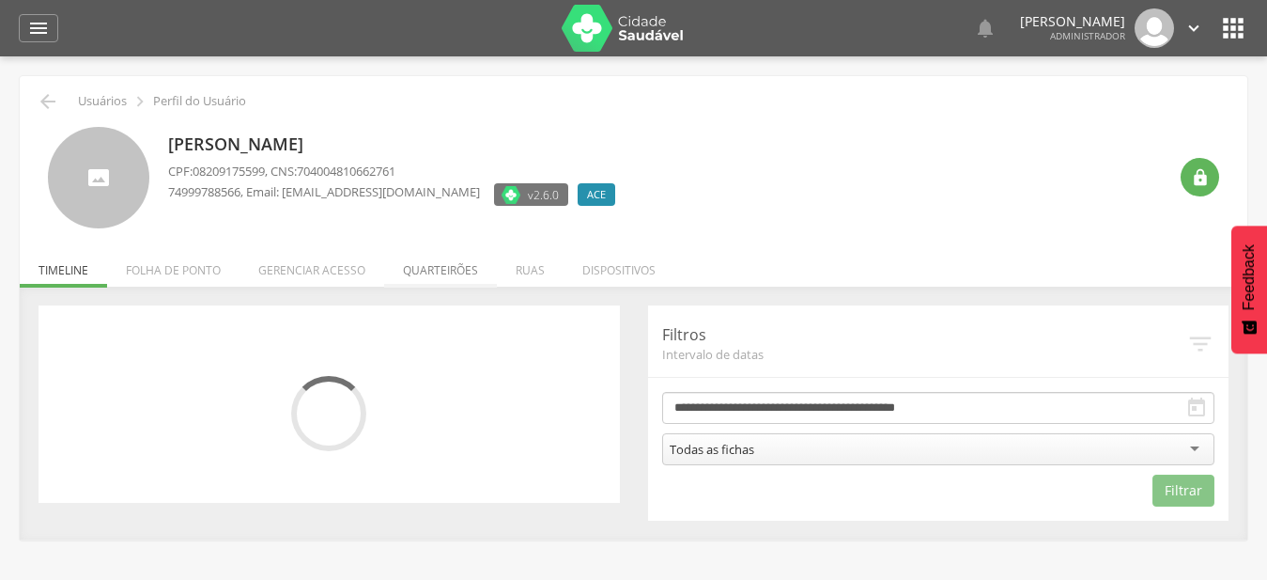
click at [460, 275] on li "Quarteirões" at bounding box center [440, 265] width 113 height 44
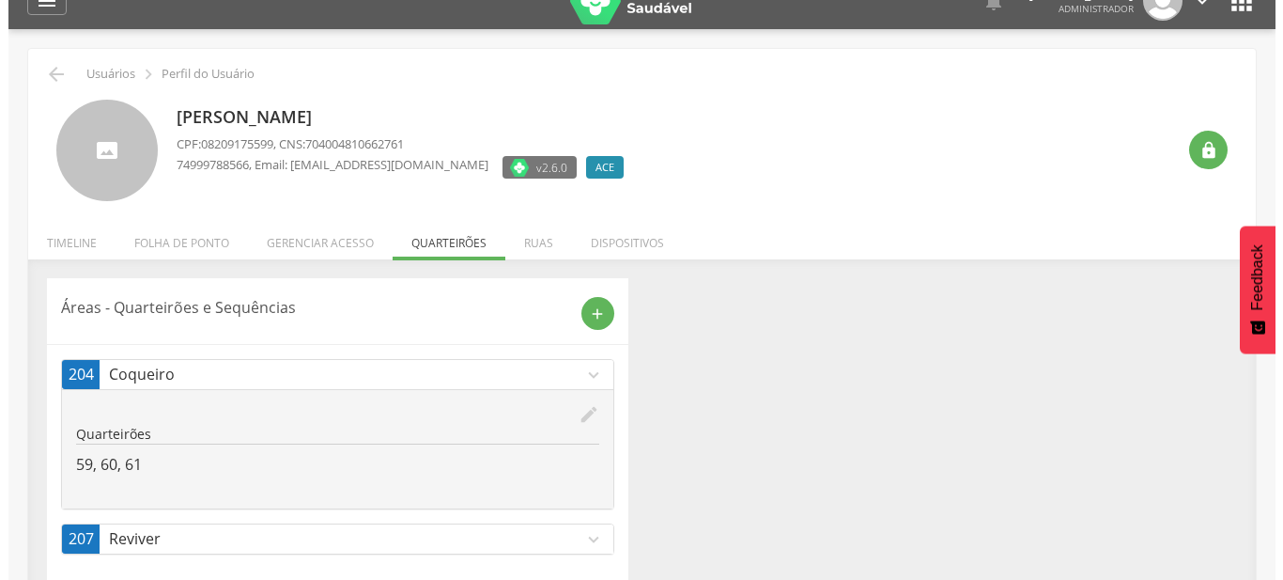
scroll to position [56, 0]
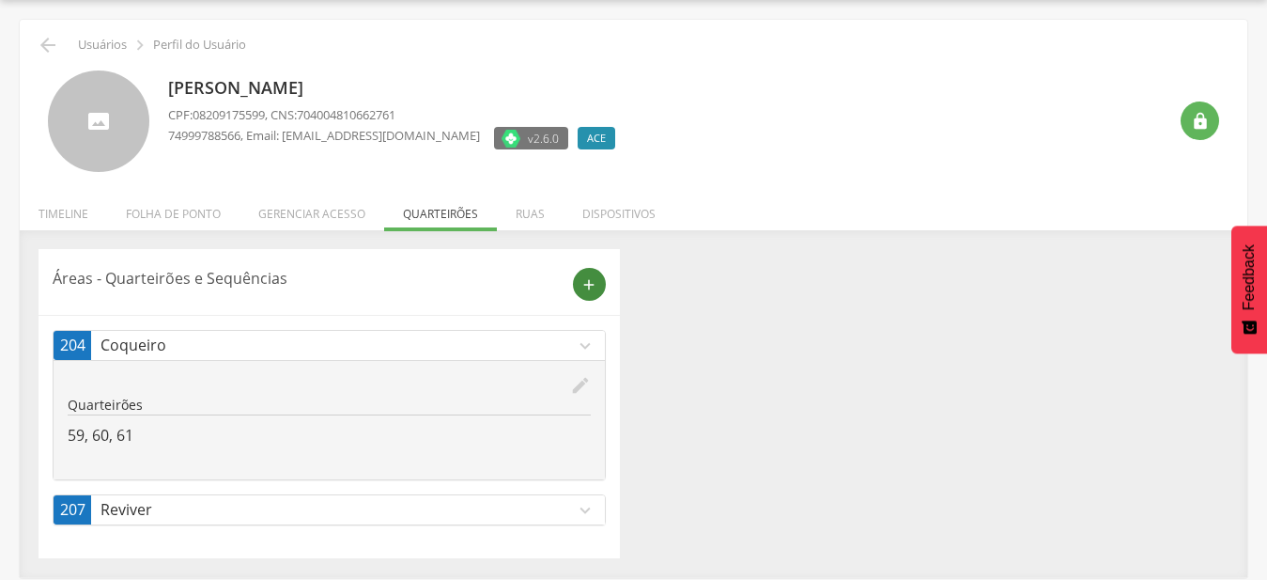
click at [589, 288] on icon "add" at bounding box center [589, 284] width 17 height 17
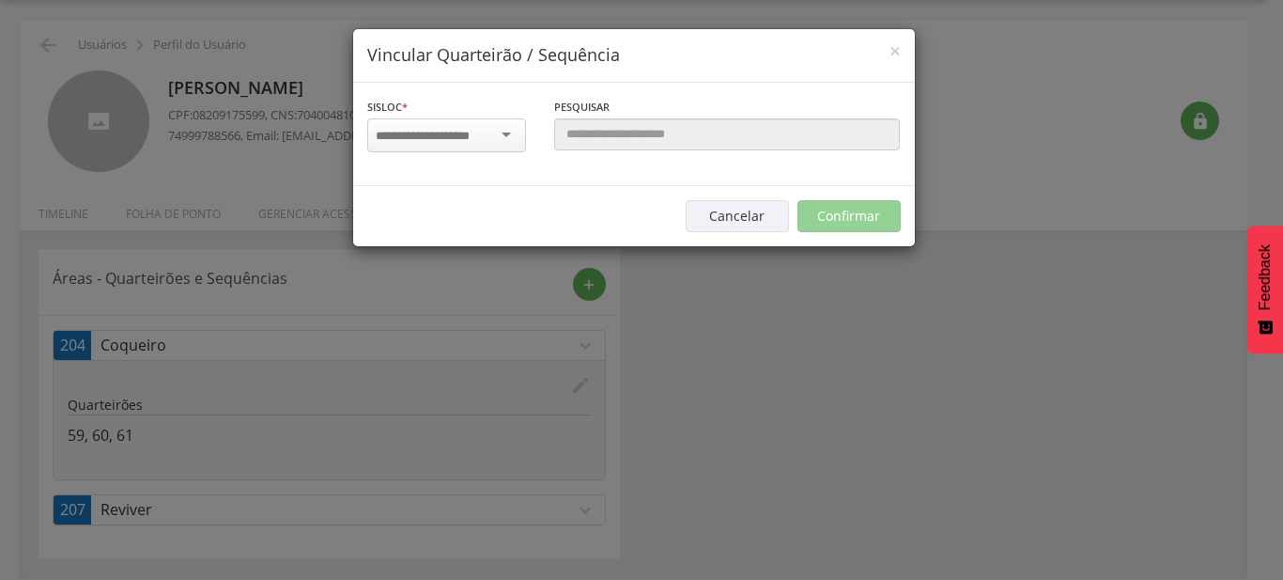
click at [485, 148] on div at bounding box center [446, 135] width 159 height 34
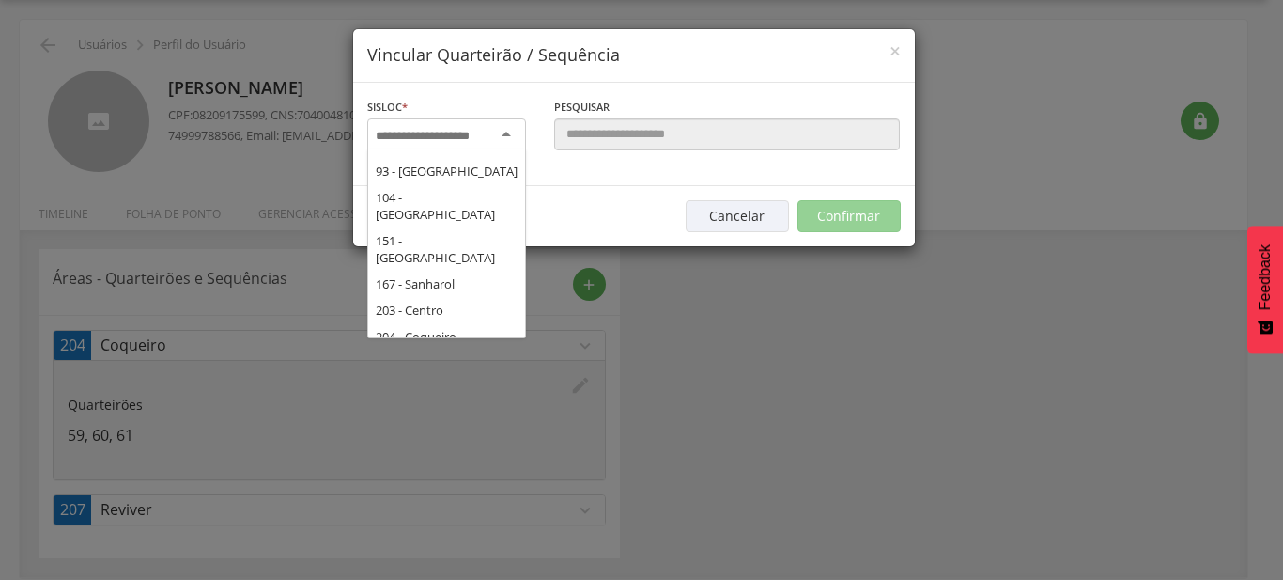
scroll to position [203, 0]
click at [471, 186] on div "Sisloc * 17 - Angico 18 - [GEOGRAPHIC_DATA] 19 - [GEOGRAPHIC_DATA] 21 - [GEOGRA…" at bounding box center [634, 134] width 562 height 103
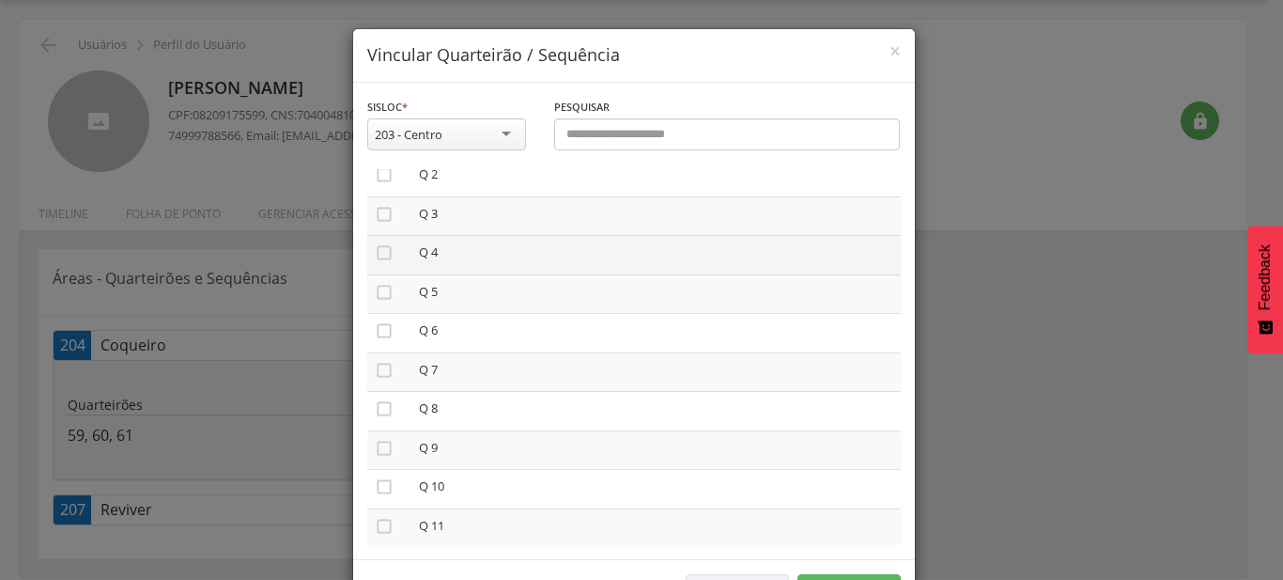
scroll to position [214, 0]
click at [380, 285] on icon "" at bounding box center [384, 280] width 19 height 19
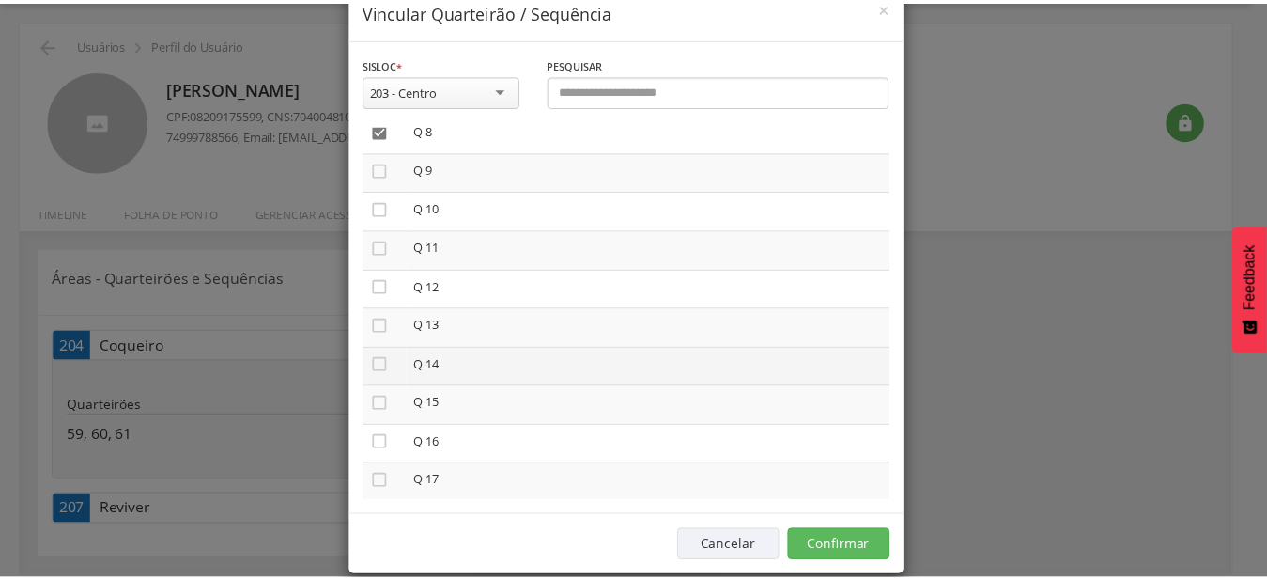
scroll to position [70, 0]
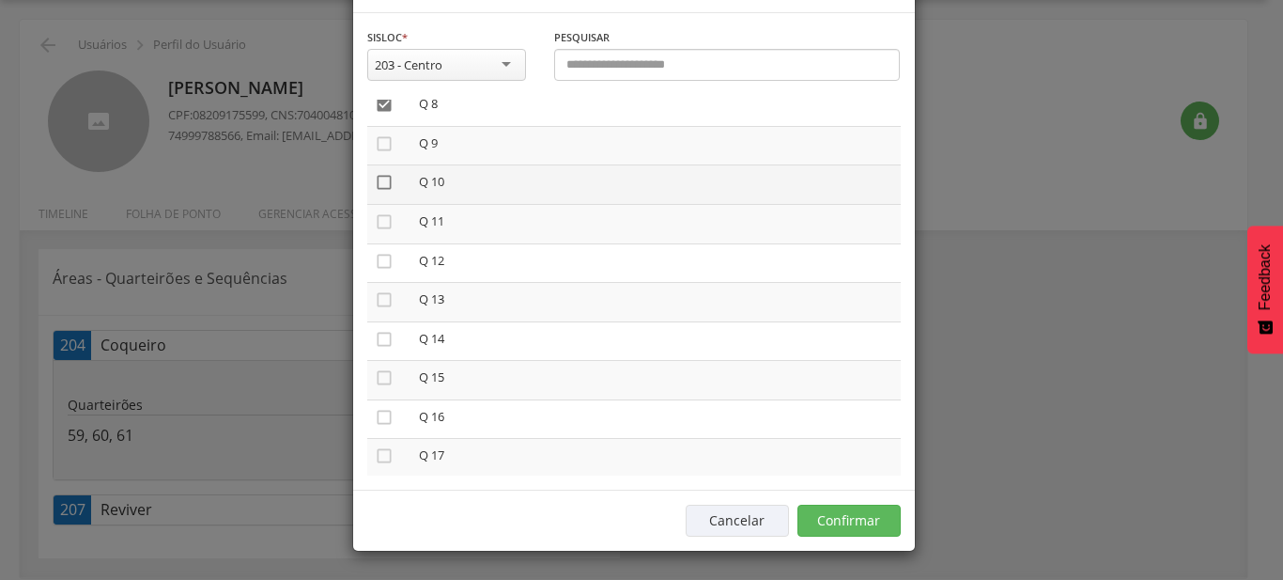
click at [379, 181] on icon "" at bounding box center [384, 182] width 19 height 19
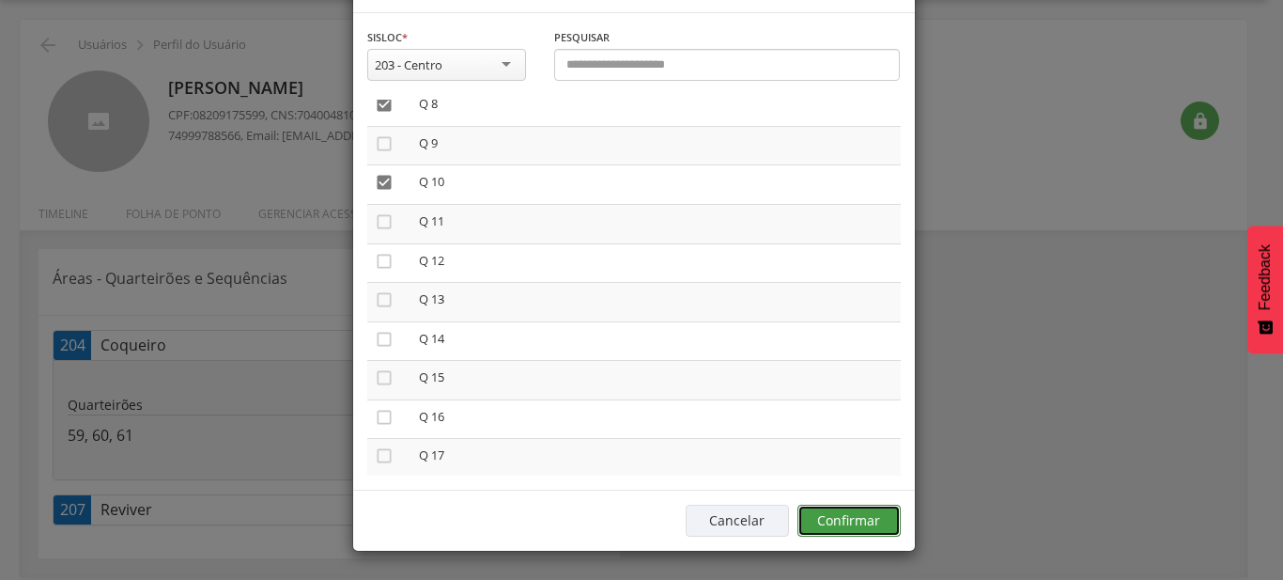
click at [864, 513] on button "Confirmar" at bounding box center [849, 520] width 103 height 32
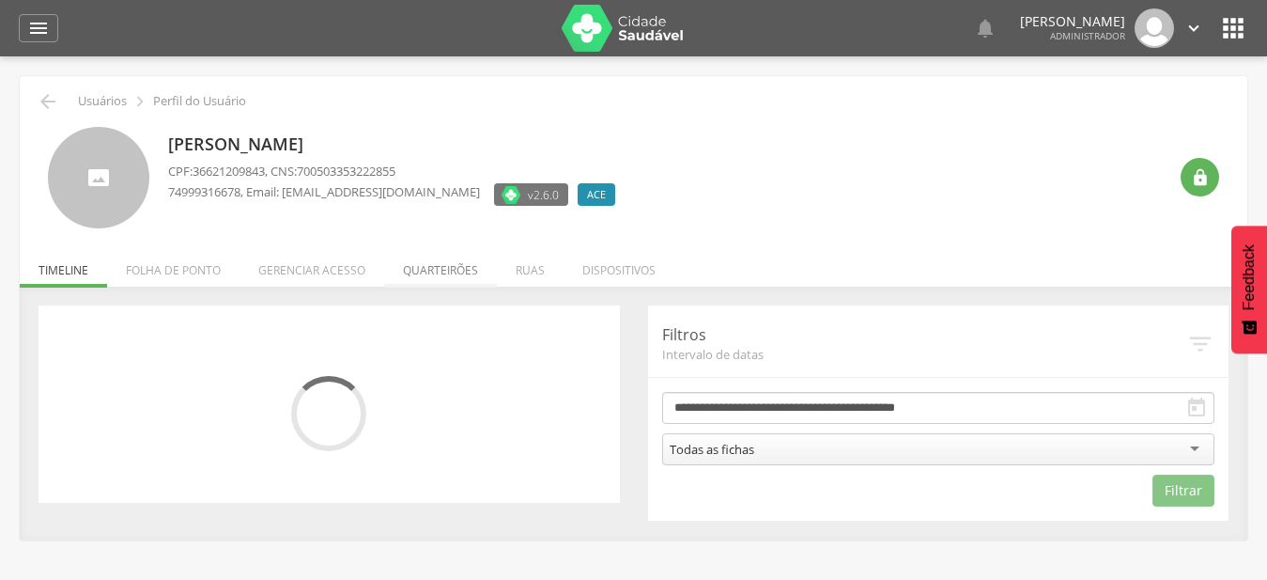
click at [457, 272] on li "Quarteirões" at bounding box center [440, 265] width 113 height 44
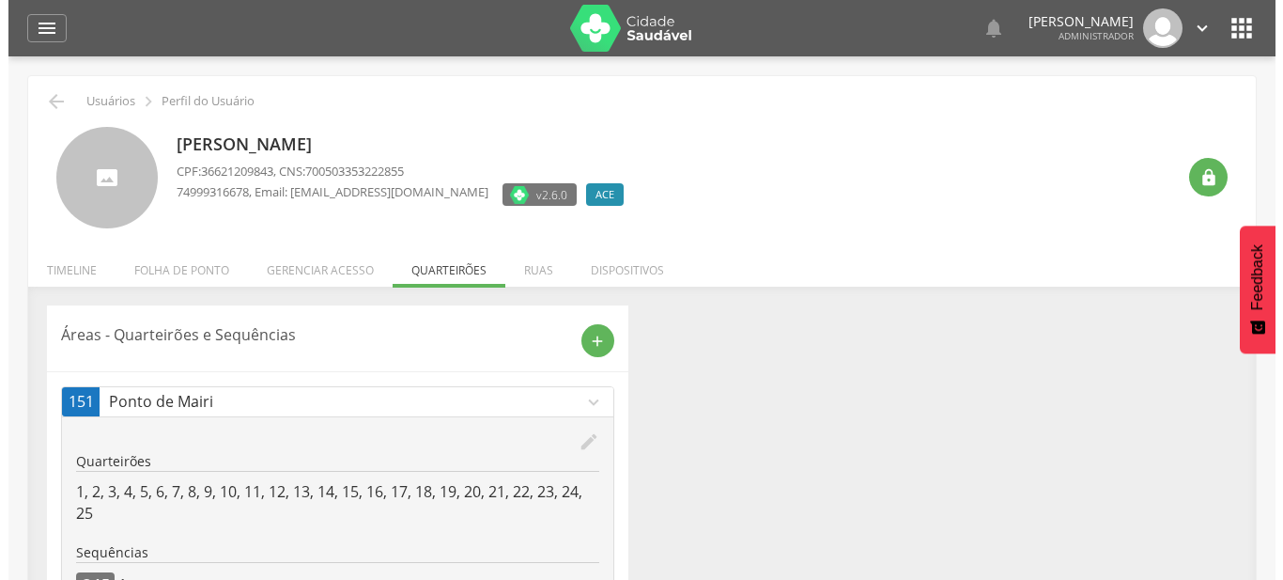
scroll to position [134, 0]
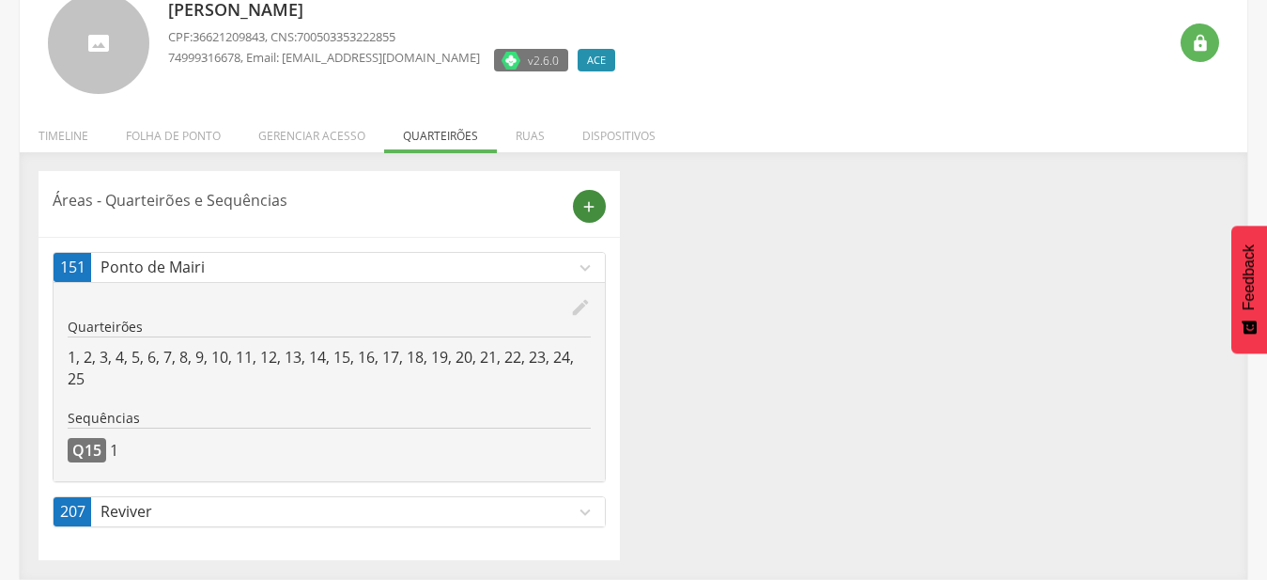
click at [585, 214] on icon "add" at bounding box center [589, 206] width 17 height 17
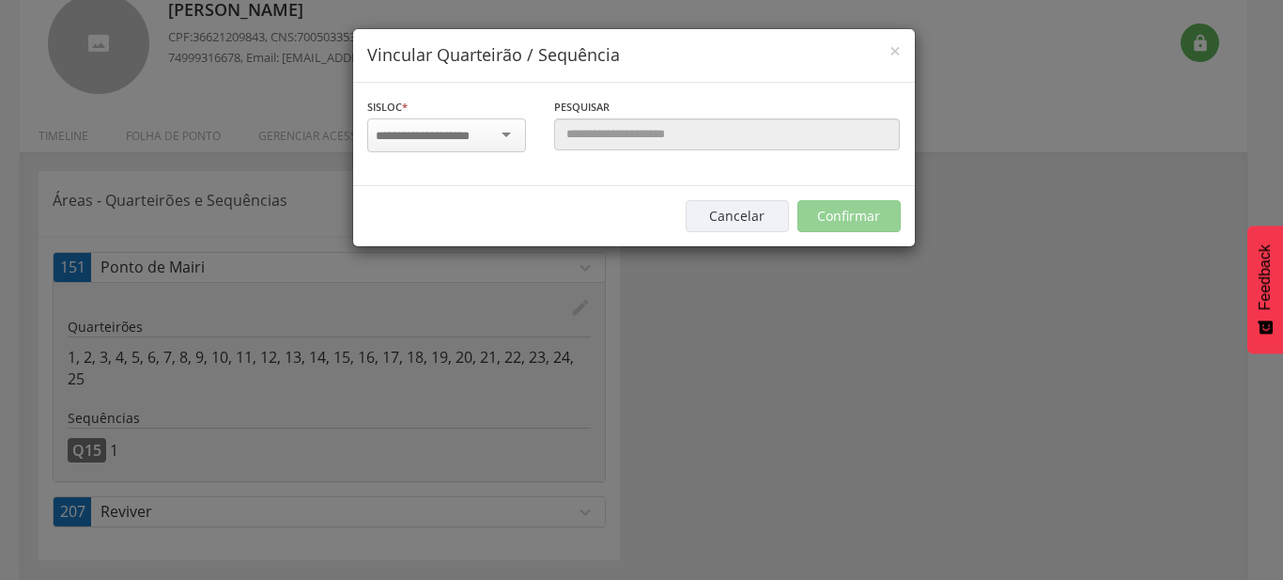
click at [426, 129] on input "select-one" at bounding box center [435, 136] width 118 height 17
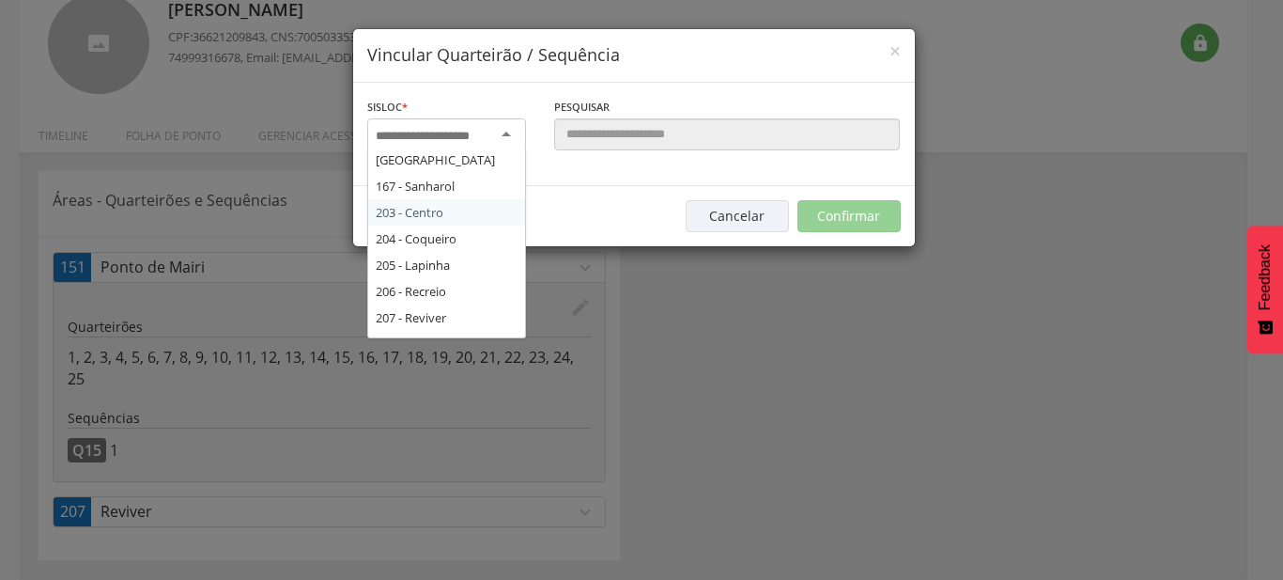
scroll to position [218, 0]
click at [454, 186] on div "Sisloc * 17 - Angico 18 - Alagoinhas 19 - Aroeira 21 - Manguinhas 22 - Boa Paz …" at bounding box center [634, 134] width 562 height 103
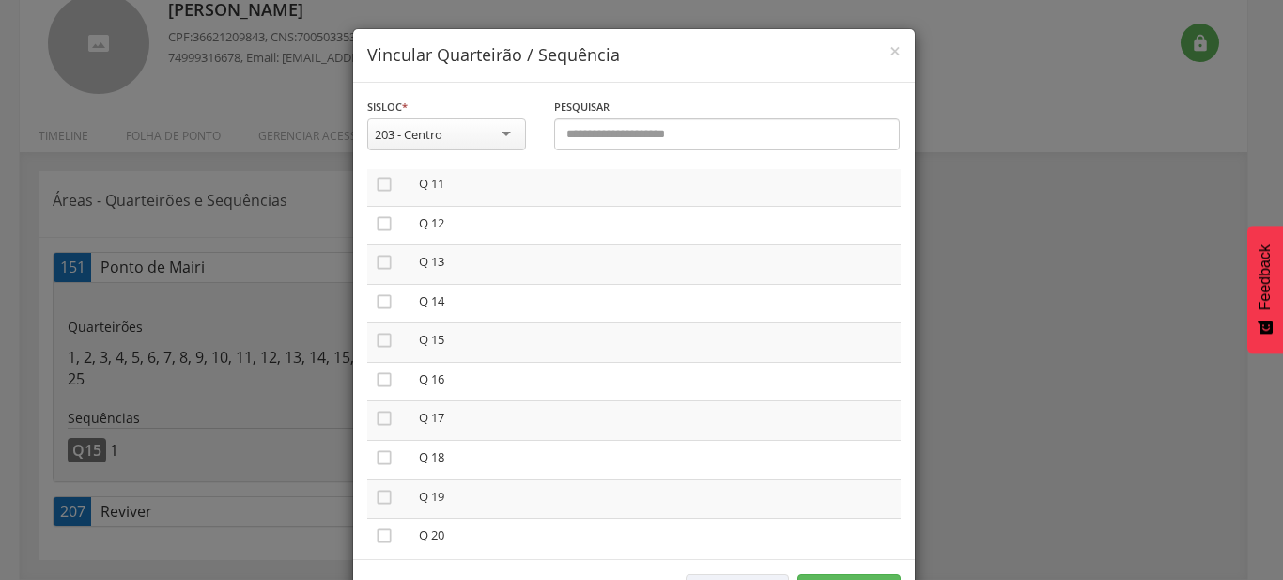
scroll to position [321, 0]
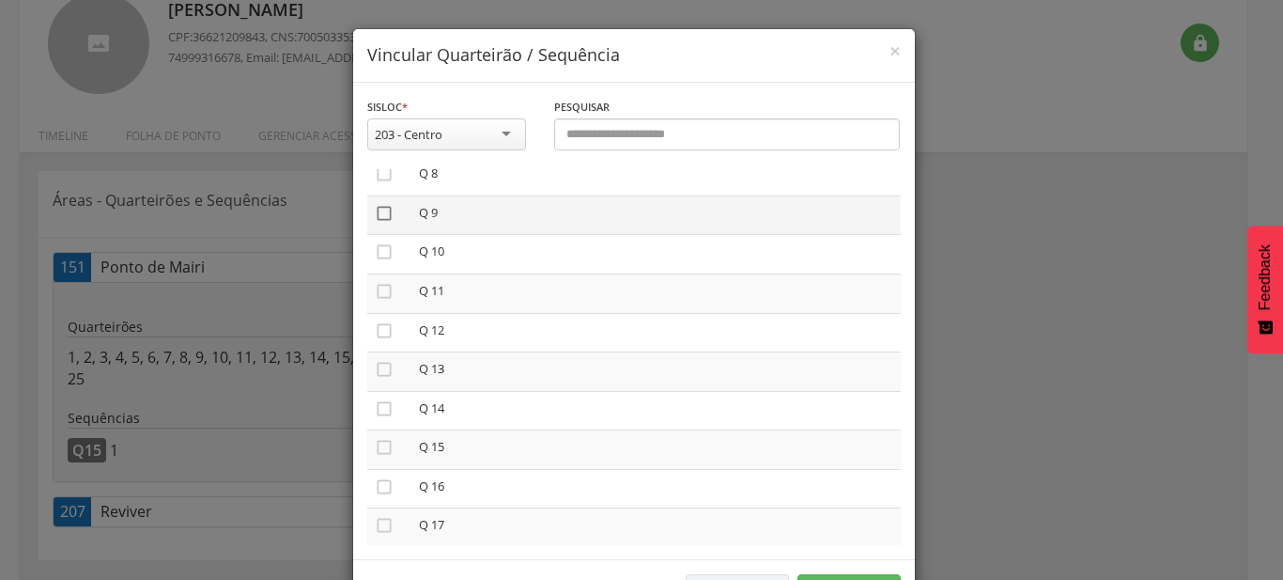
click at [376, 218] on icon "" at bounding box center [384, 213] width 19 height 19
click at [379, 285] on icon "" at bounding box center [384, 291] width 19 height 19
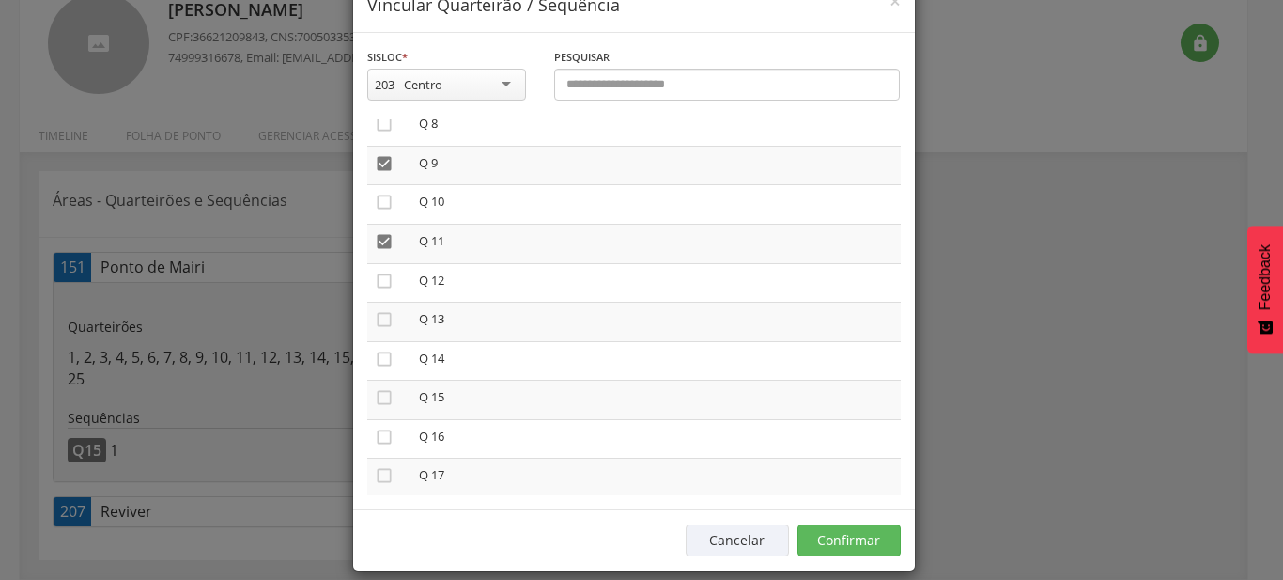
scroll to position [70, 0]
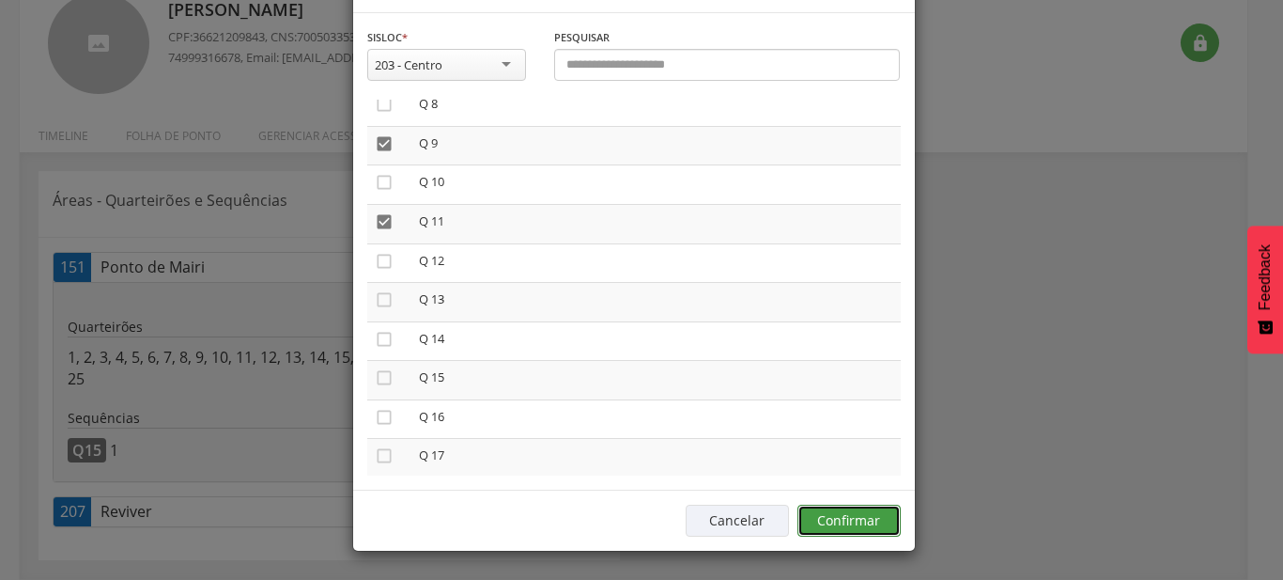
click at [871, 522] on button "Confirmar" at bounding box center [849, 520] width 103 height 32
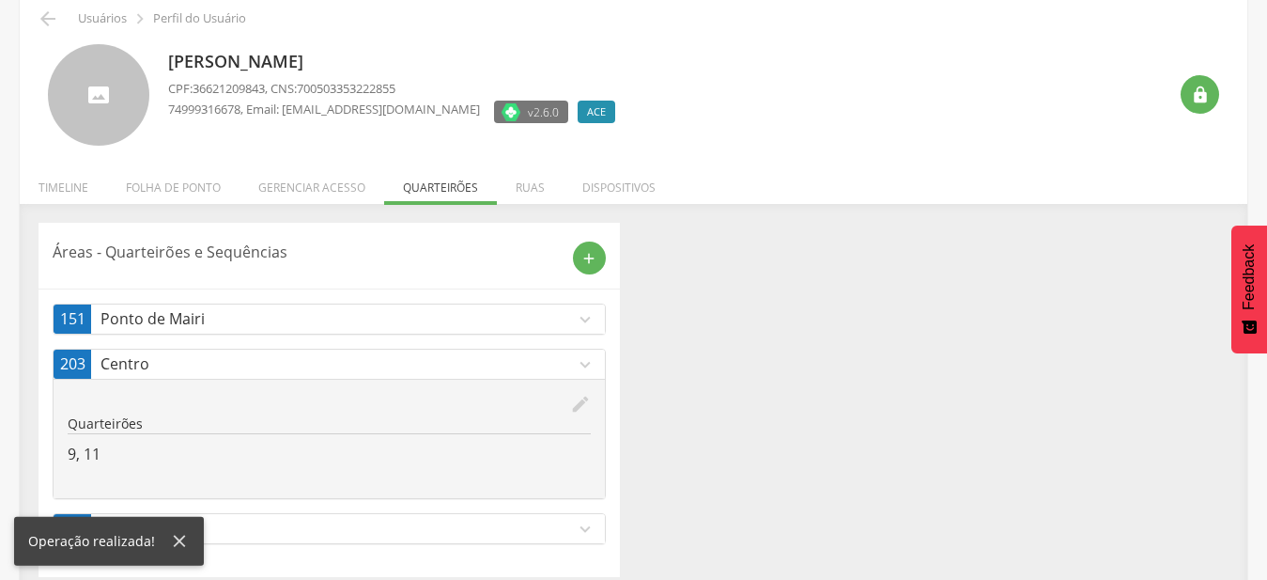
scroll to position [100, 0]
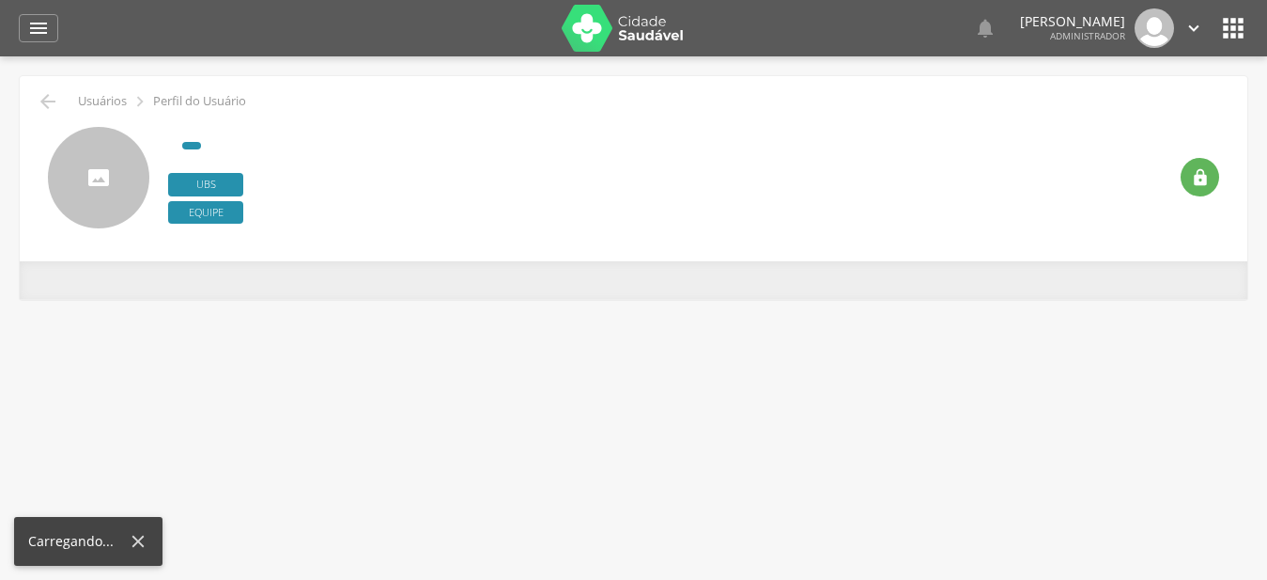
type input "**********"
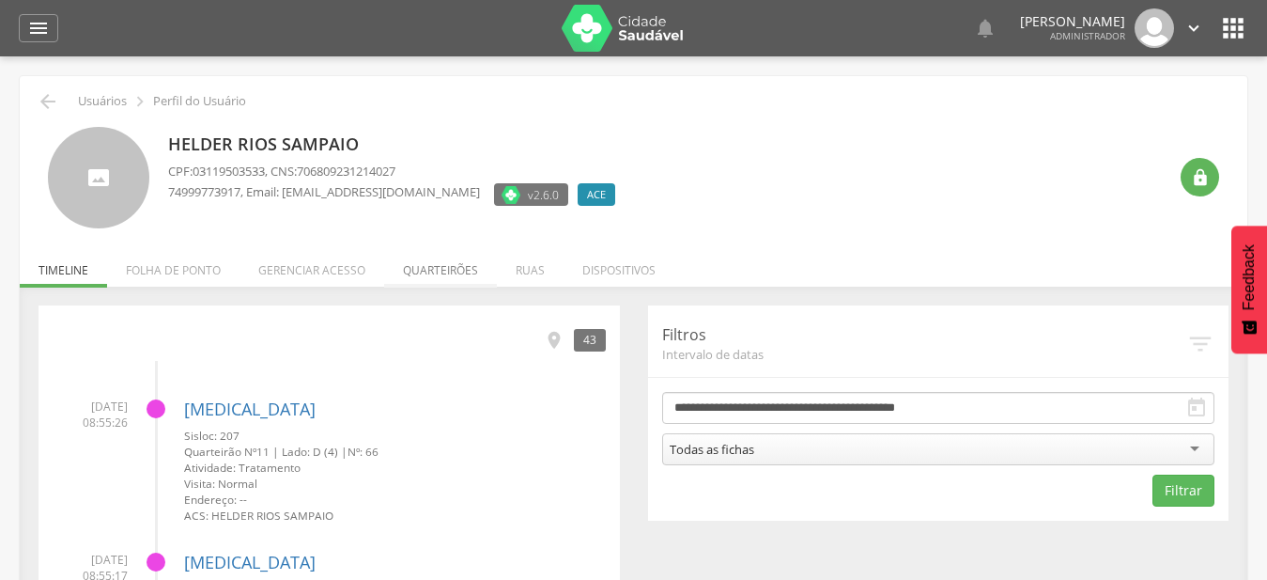
click at [467, 268] on li "Quarteirões" at bounding box center [440, 265] width 113 height 44
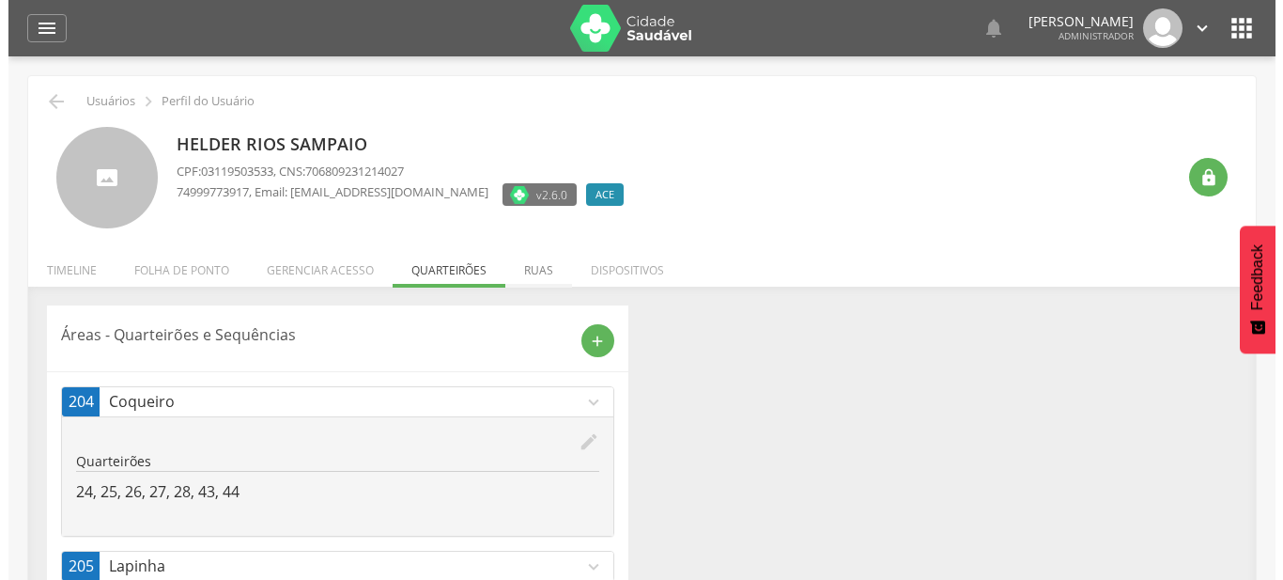
scroll to position [145, 0]
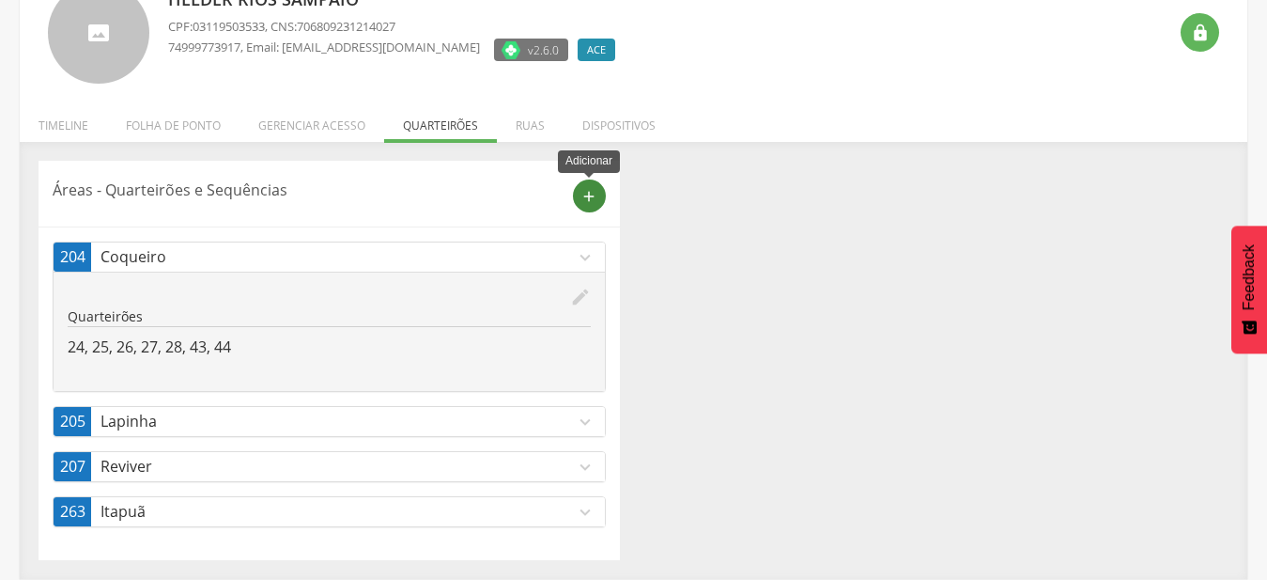
click at [583, 209] on div "add" at bounding box center [589, 195] width 33 height 33
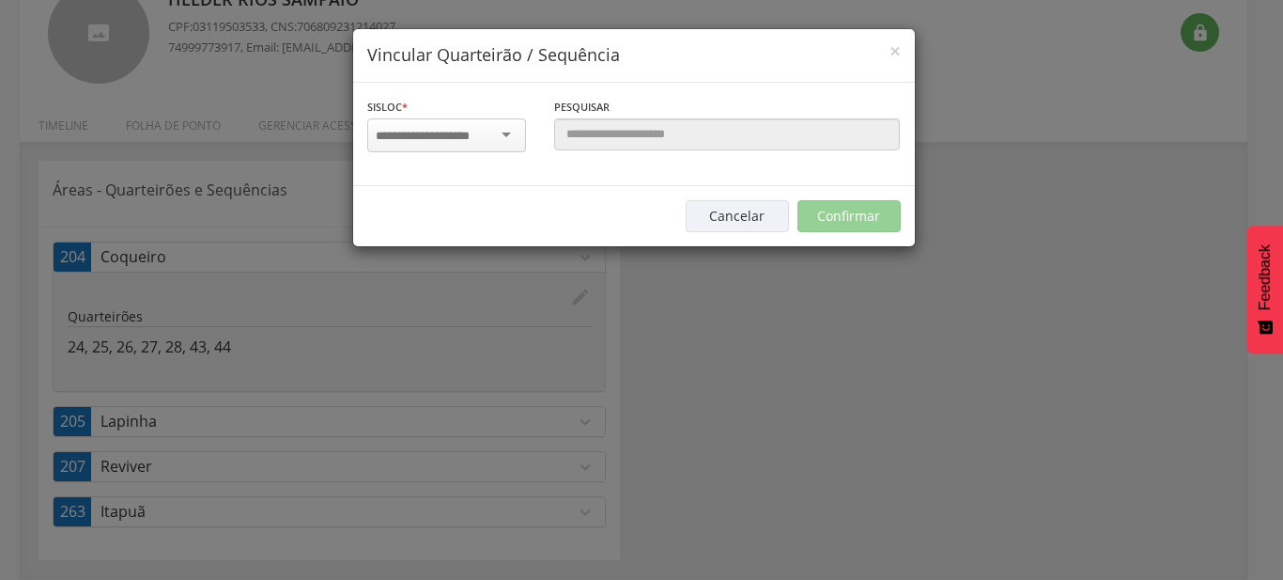
click at [504, 128] on div at bounding box center [446, 135] width 159 height 34
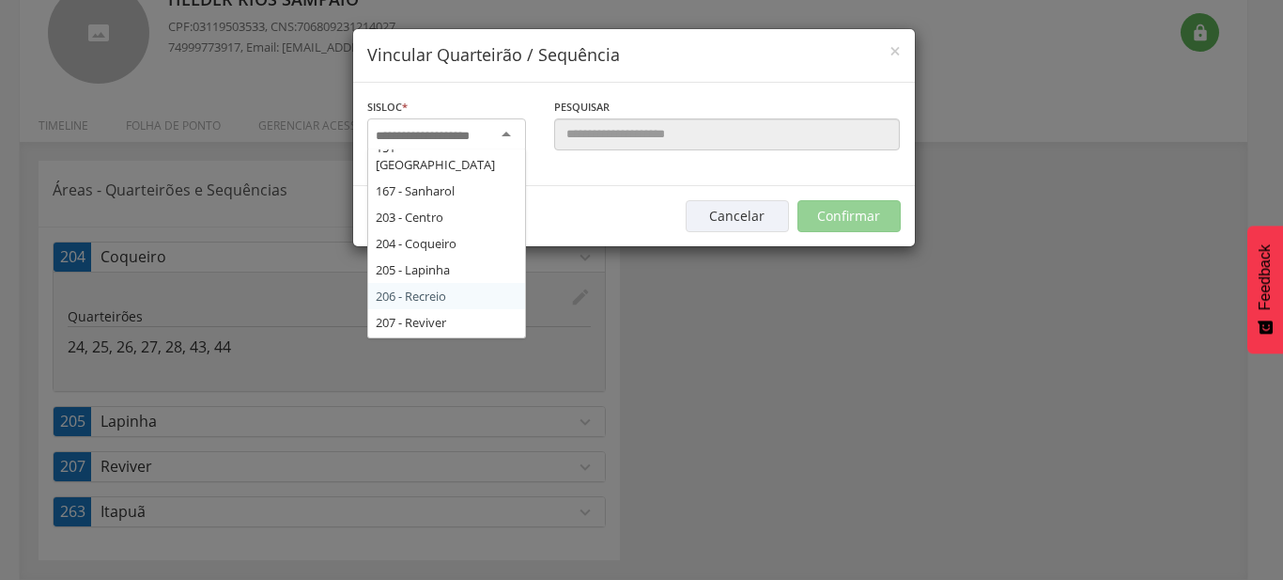
scroll to position [203, 0]
click at [462, 186] on div "Sisloc * 17 - Angico 18 - Alagoinhas 19 - Aroeira 21 - Manguinhas 22 - Boa Paz …" at bounding box center [634, 134] width 562 height 103
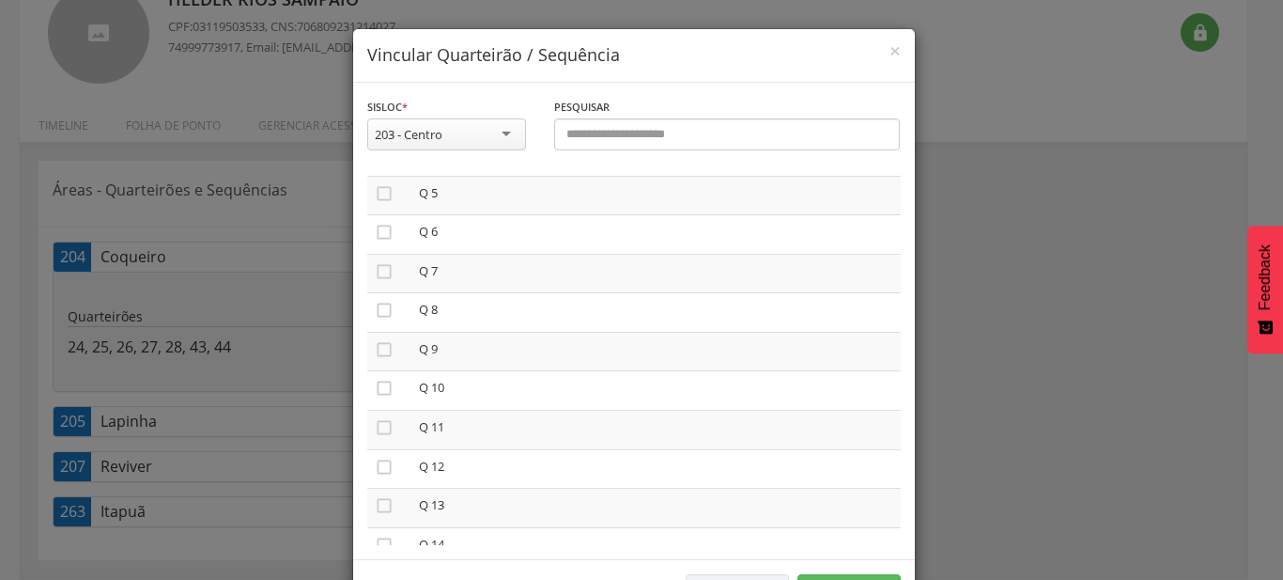
scroll to position [321, 0]
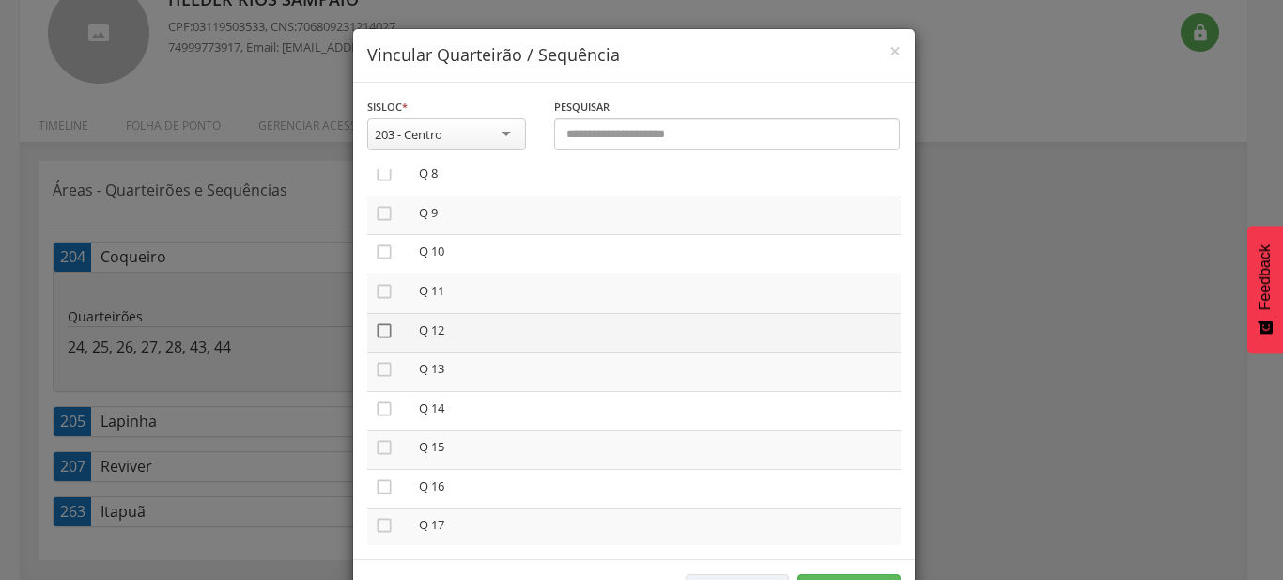
click at [379, 331] on icon "" at bounding box center [384, 330] width 19 height 19
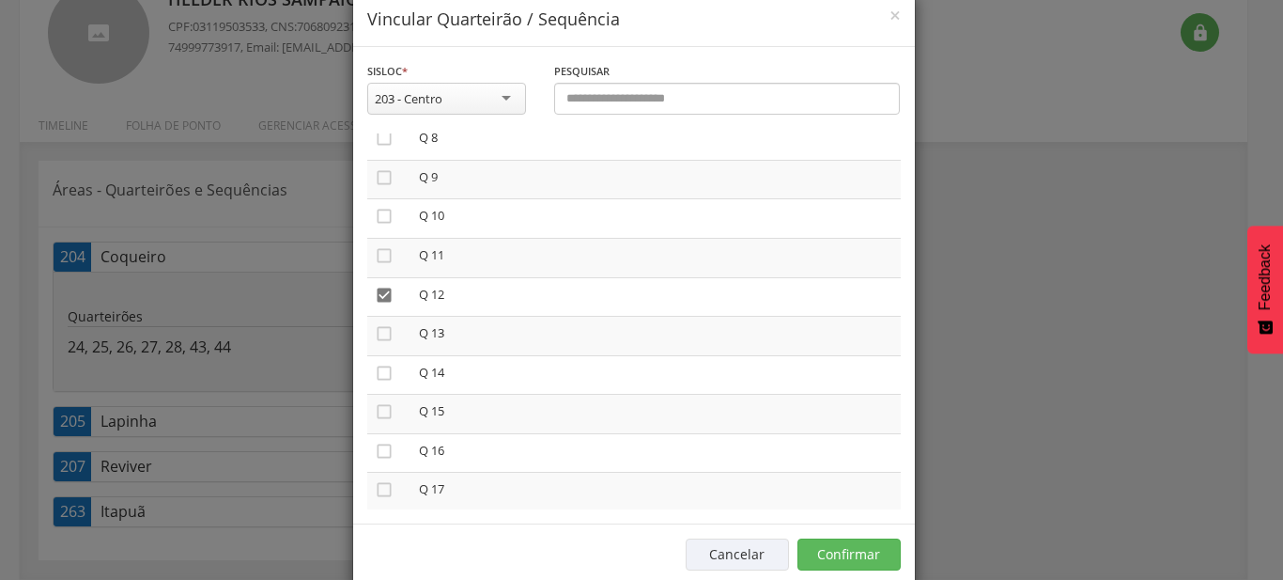
scroll to position [70, 0]
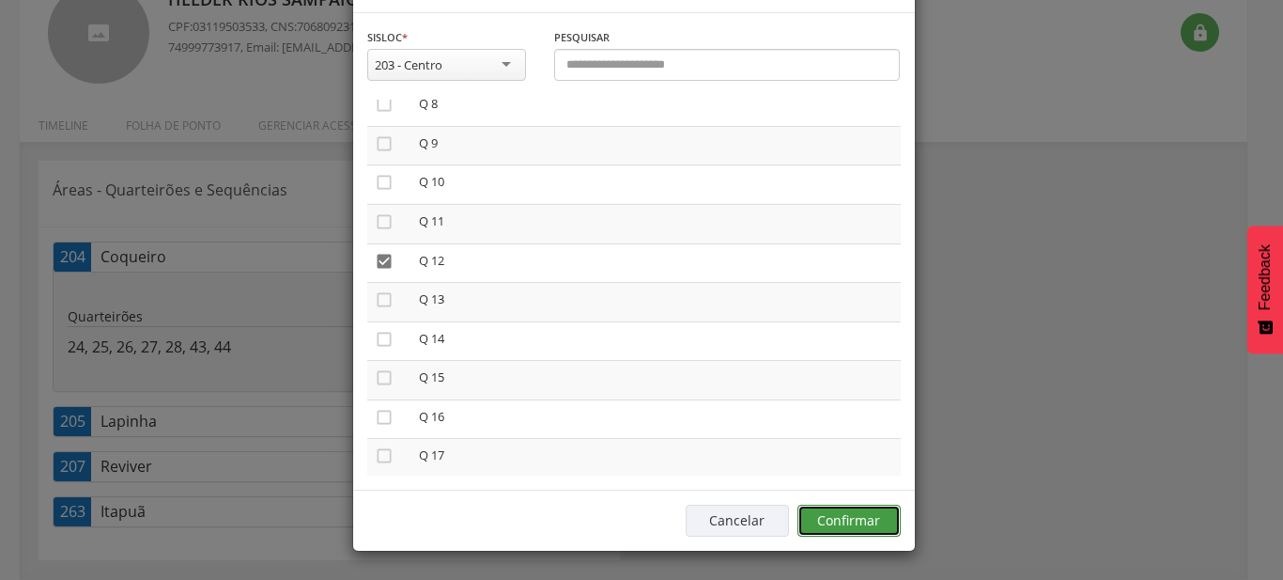
click at [843, 534] on button "Confirmar" at bounding box center [849, 520] width 103 height 32
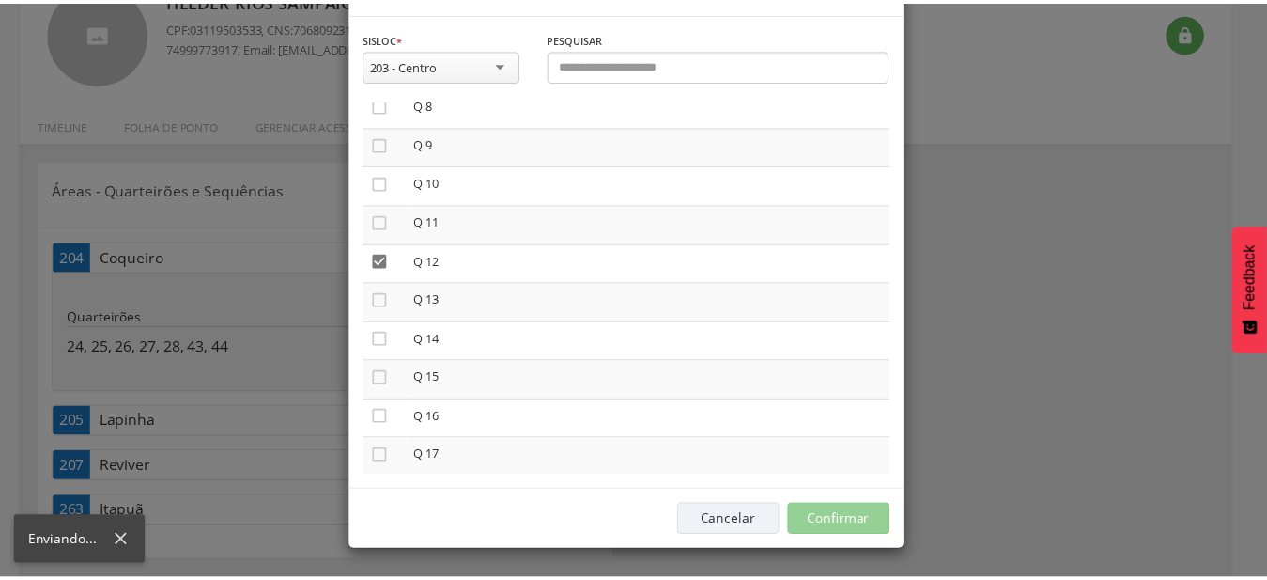
scroll to position [56, 0]
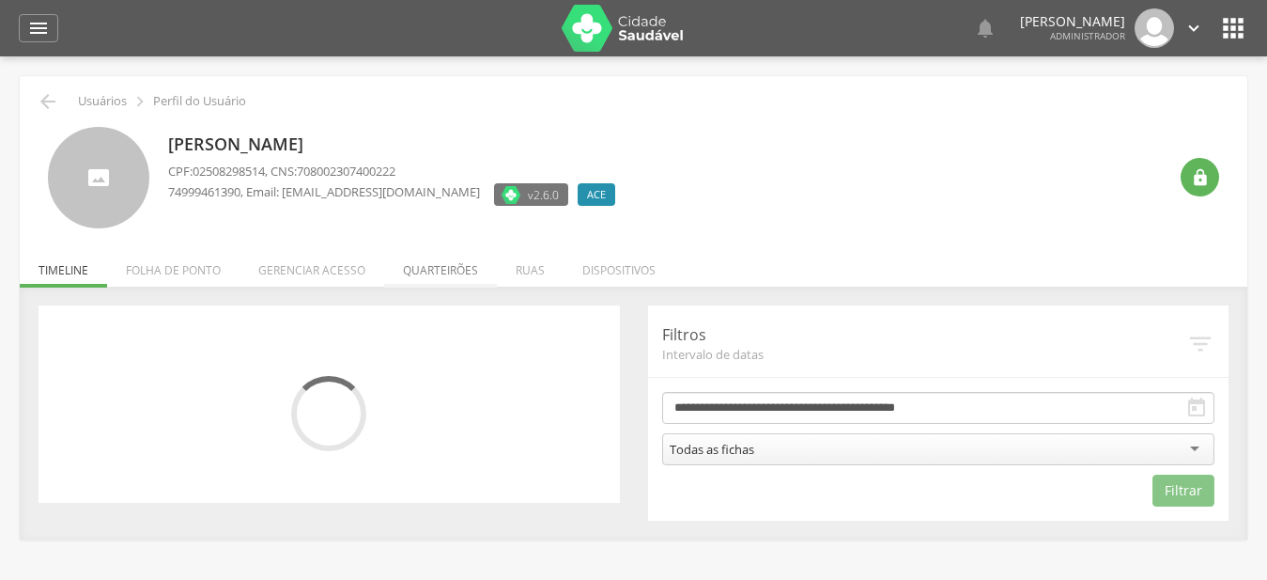
drag, startPoint x: 456, startPoint y: 258, endPoint x: 537, endPoint y: 313, distance: 98.2
click at [456, 260] on li "Quarteirões" at bounding box center [440, 265] width 113 height 44
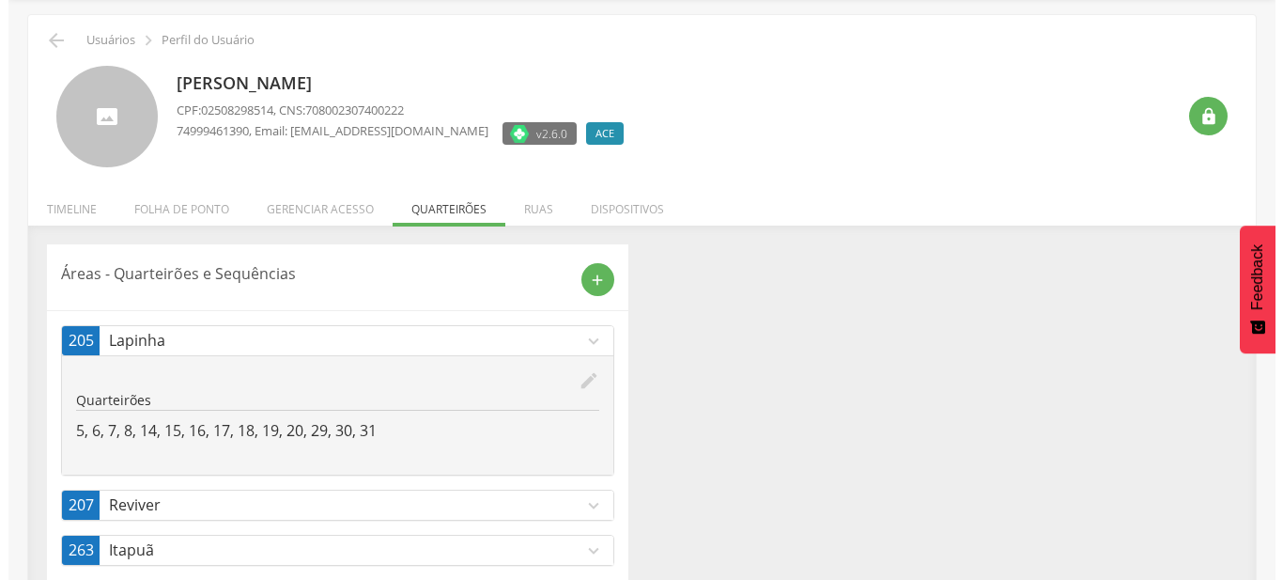
scroll to position [100, 0]
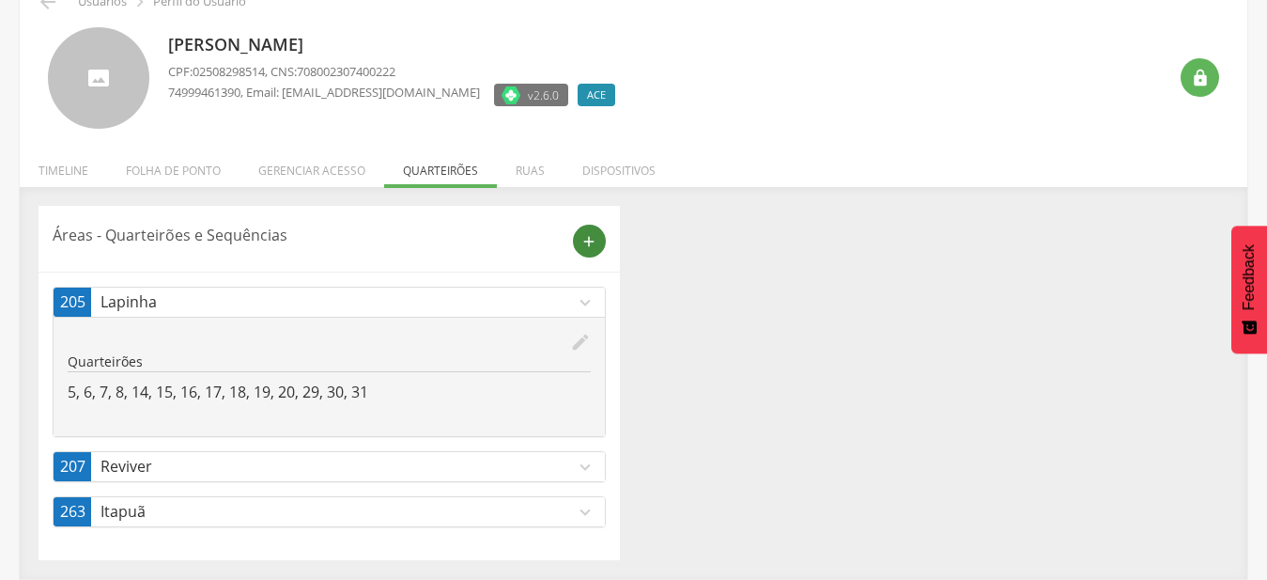
click at [581, 241] on icon "add" at bounding box center [589, 241] width 17 height 17
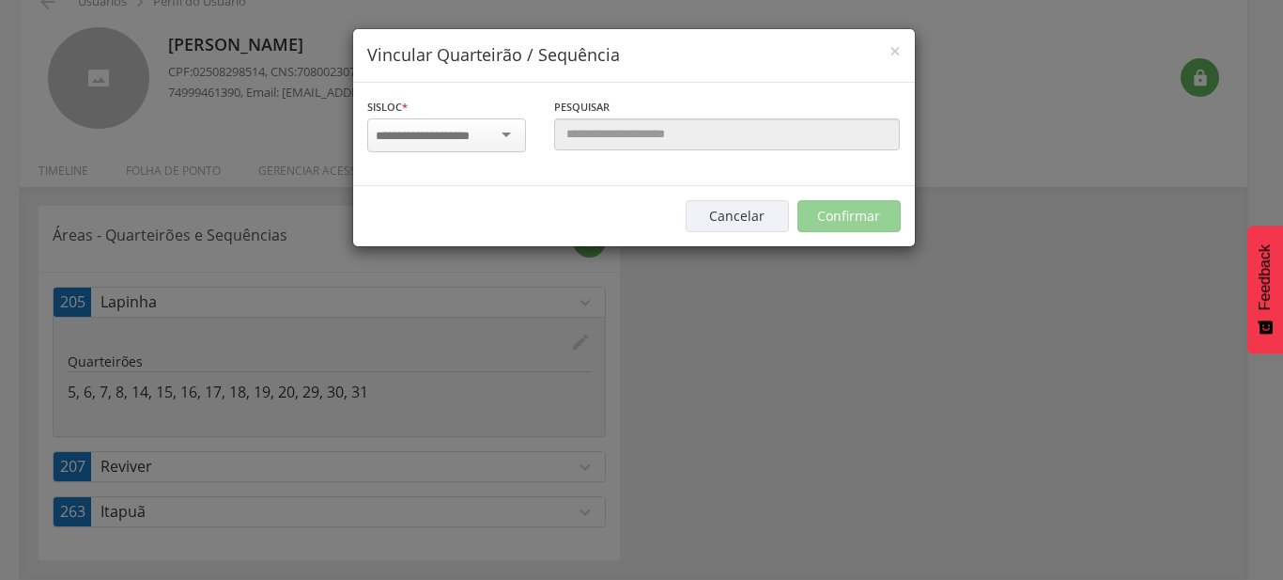
click at [452, 143] on input "select-one" at bounding box center [435, 136] width 118 height 17
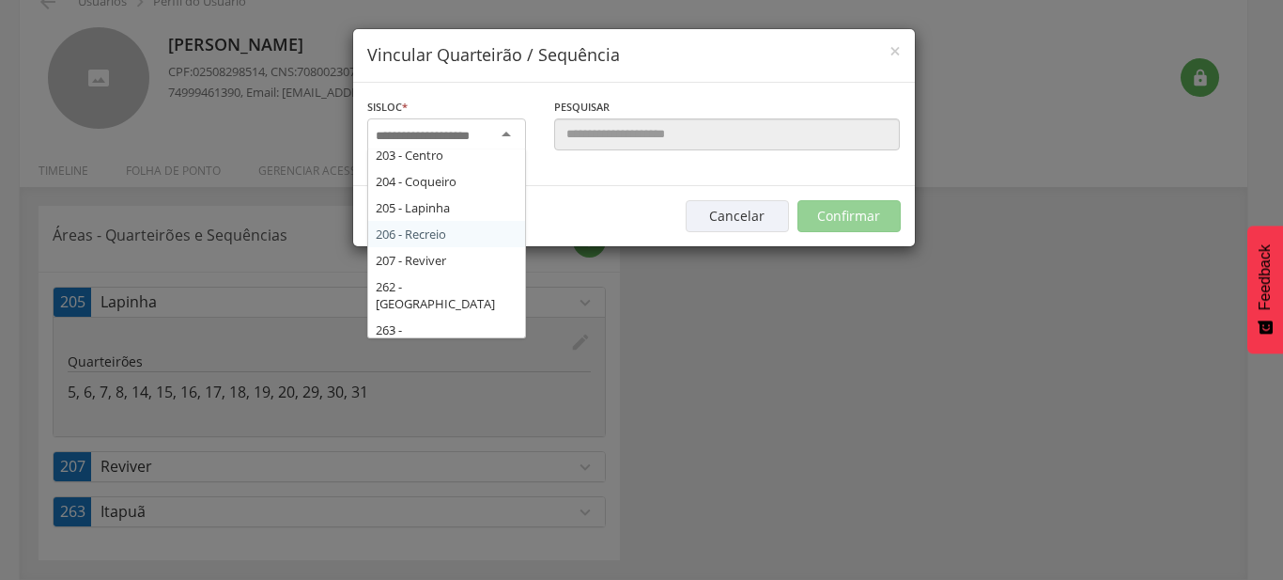
scroll to position [203, 0]
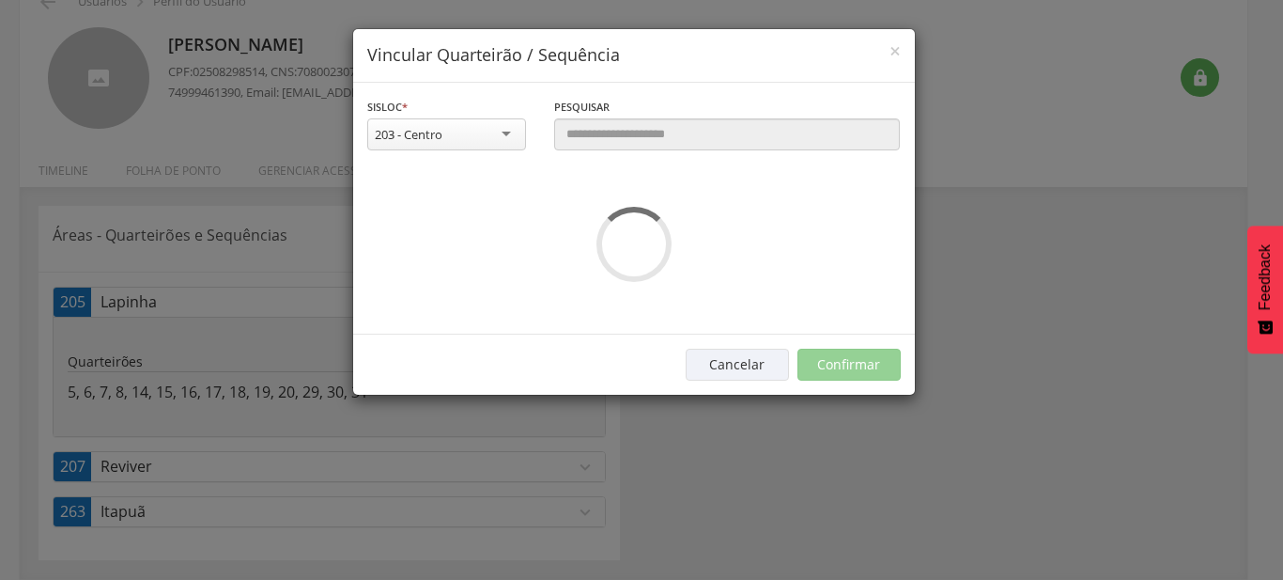
click at [457, 236] on div "**********" at bounding box center [634, 209] width 562 height 252
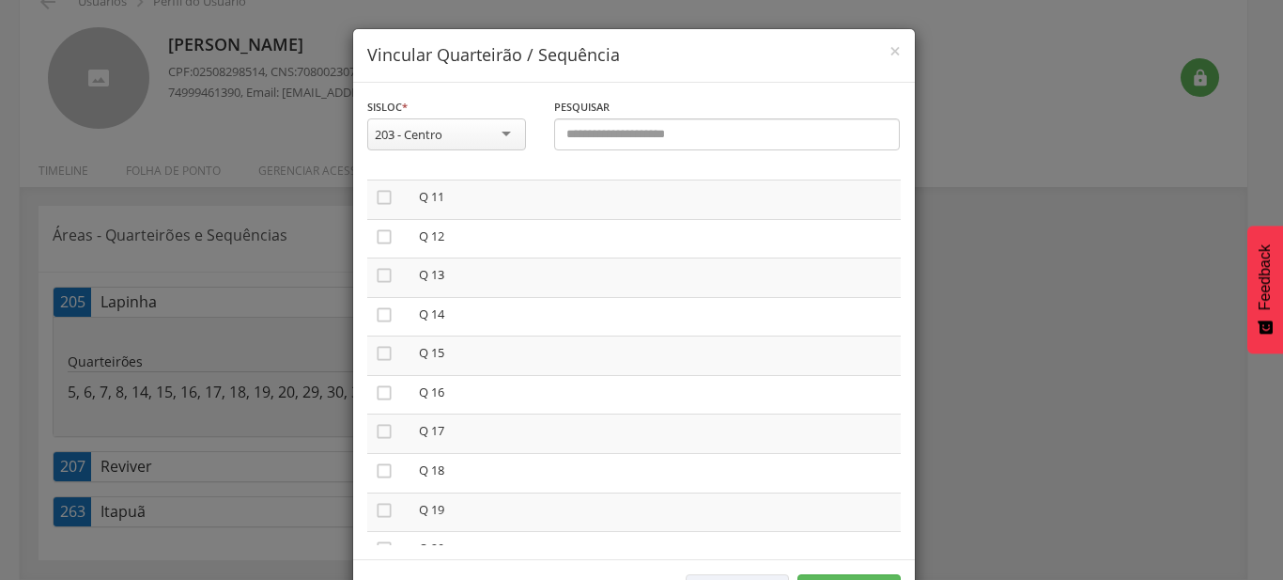
scroll to position [428, 0]
click at [375, 263] on icon "" at bounding box center [384, 262] width 19 height 19
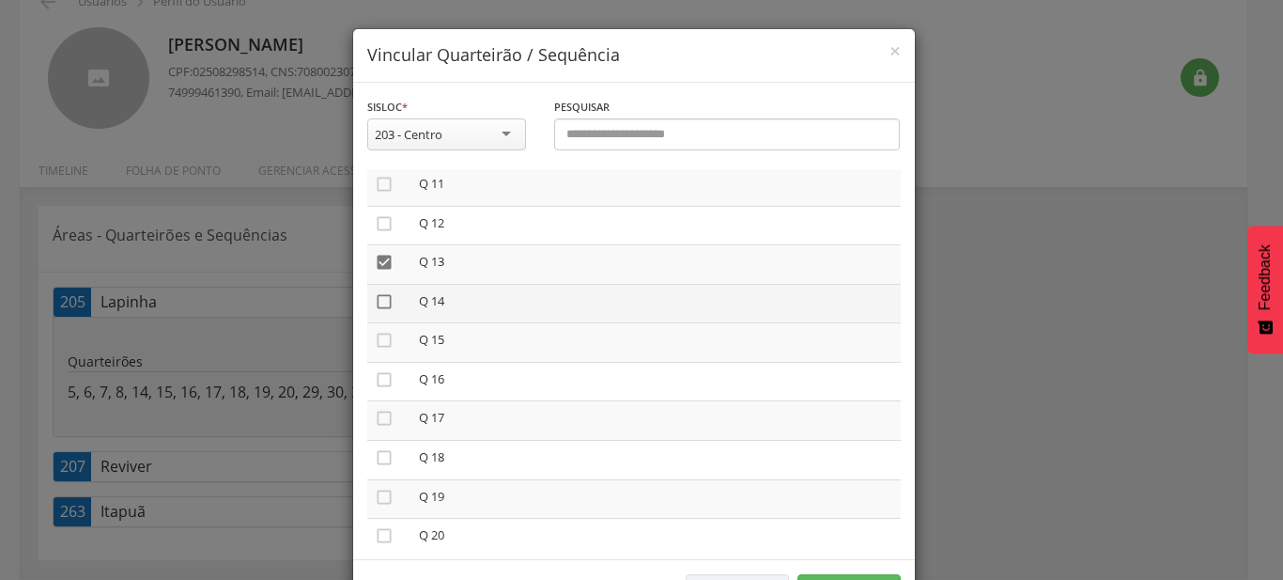
drag, startPoint x: 382, startPoint y: 300, endPoint x: 382, endPoint y: 328, distance: 28.2
click at [382, 301] on icon "" at bounding box center [384, 301] width 19 height 19
click at [381, 335] on icon "" at bounding box center [384, 340] width 19 height 19
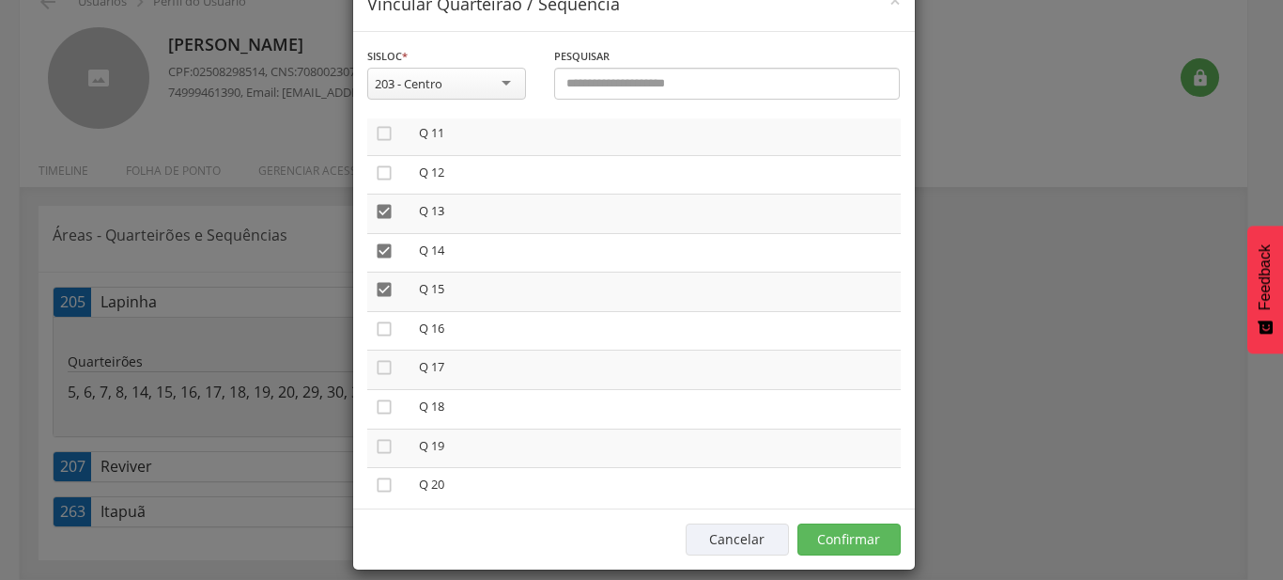
scroll to position [70, 0]
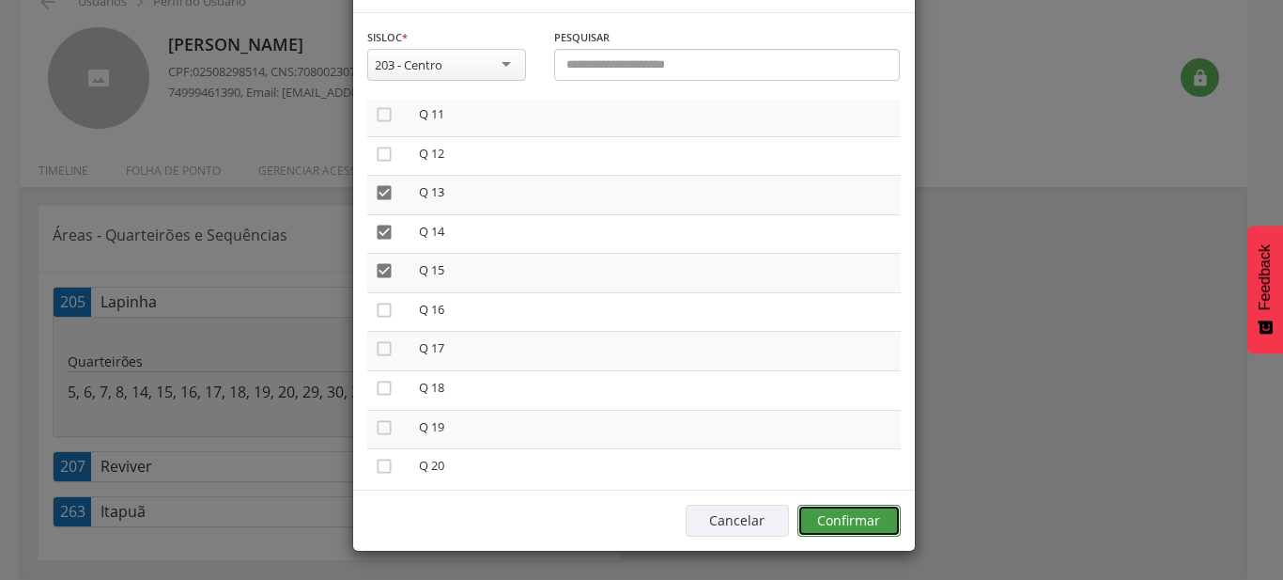
click at [861, 524] on button "Confirmar" at bounding box center [849, 520] width 103 height 32
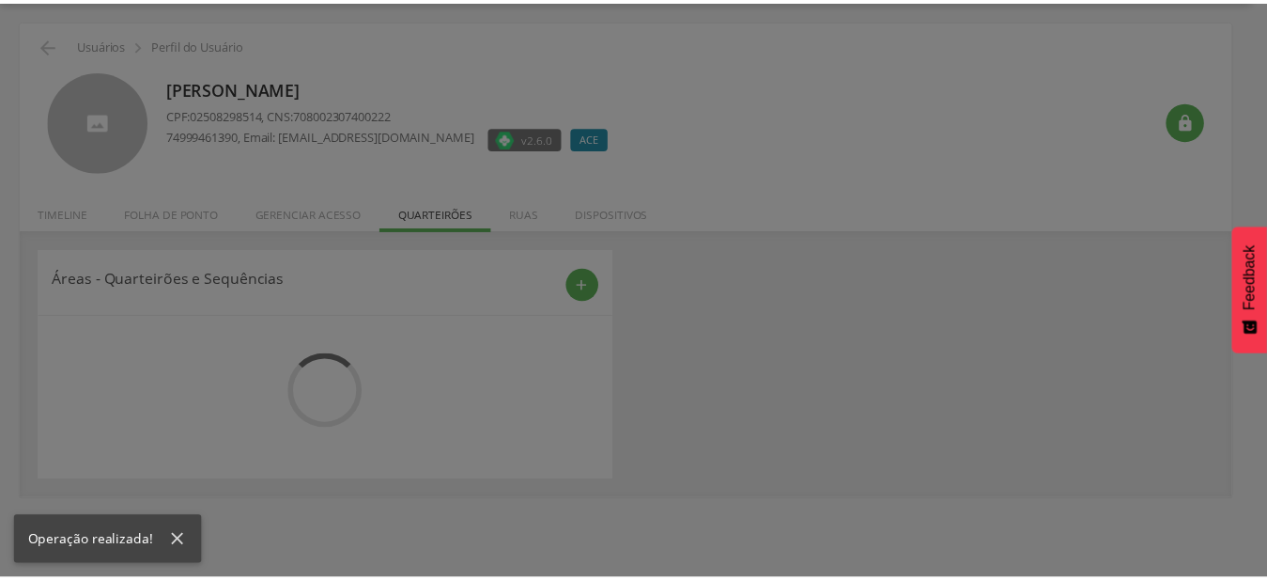
scroll to position [56, 0]
